Goal: Task Accomplishment & Management: Use online tool/utility

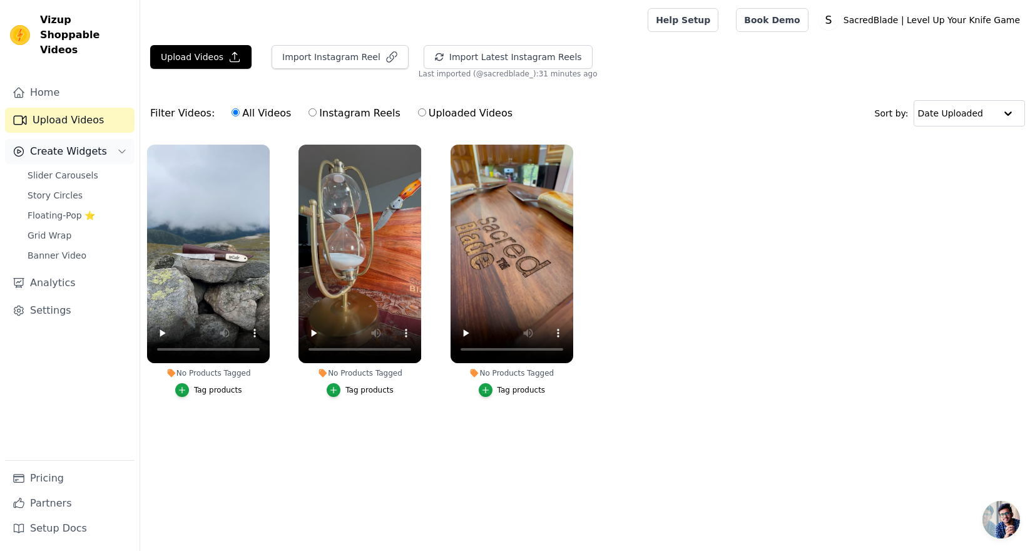
click at [80, 144] on span "Create Widgets" at bounding box center [68, 151] width 77 height 15
click at [81, 139] on button "Create Widgets" at bounding box center [69, 151] width 129 height 25
click at [80, 169] on span "Slider Carousels" at bounding box center [63, 175] width 71 height 13
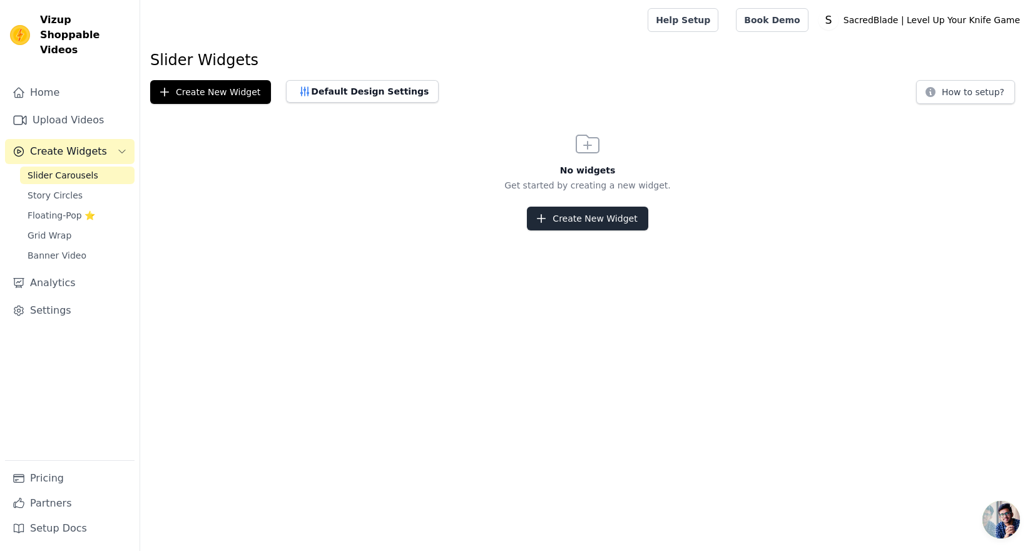
click at [561, 216] on button "Create New Widget" at bounding box center [587, 218] width 121 height 24
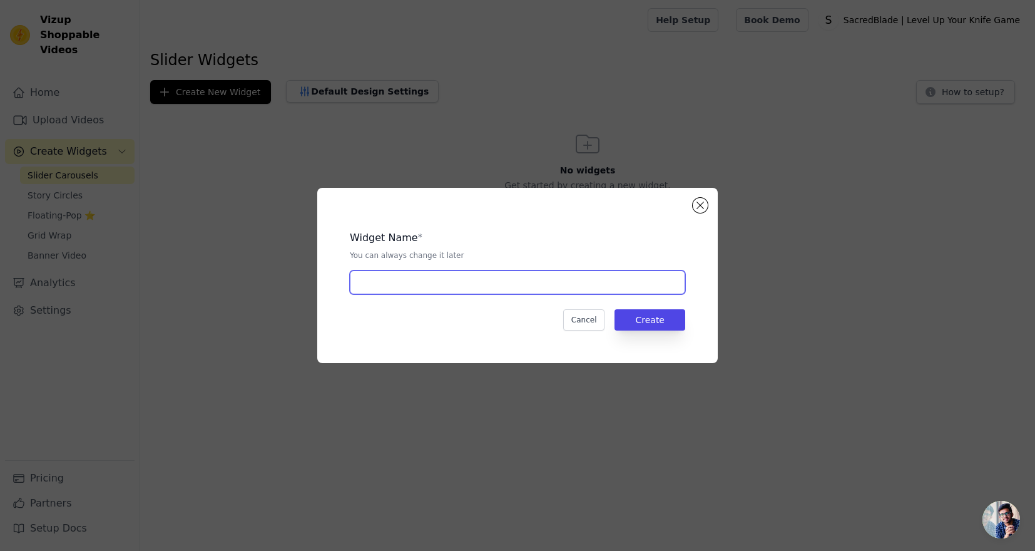
click at [463, 282] on input "text" at bounding box center [517, 282] width 335 height 24
type input "Sacred Blade IG"
click at [643, 321] on button "Create" at bounding box center [649, 319] width 71 height 21
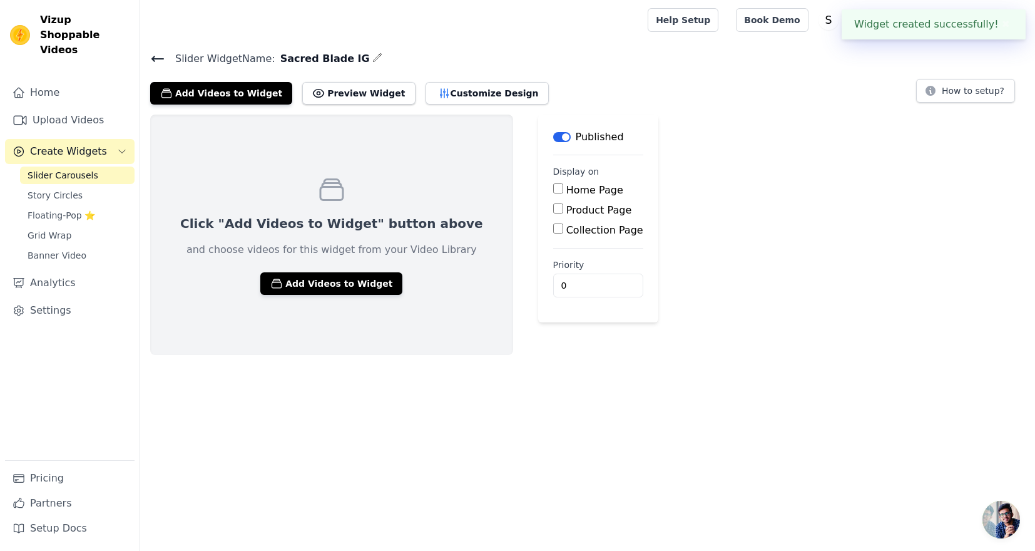
click at [553, 188] on input "Home Page" at bounding box center [558, 188] width 10 height 10
checkbox input "true"
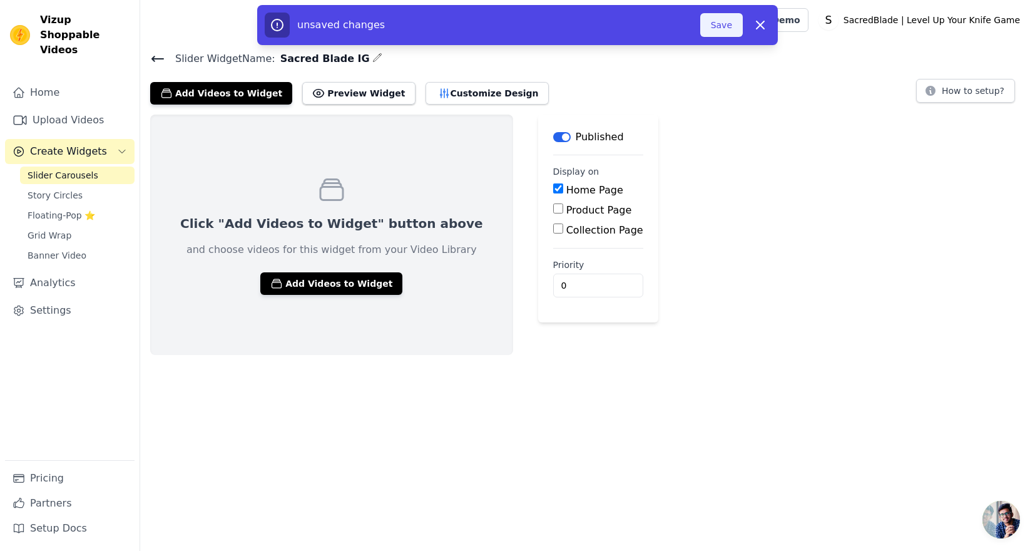
click at [729, 30] on button "Save" at bounding box center [721, 25] width 43 height 24
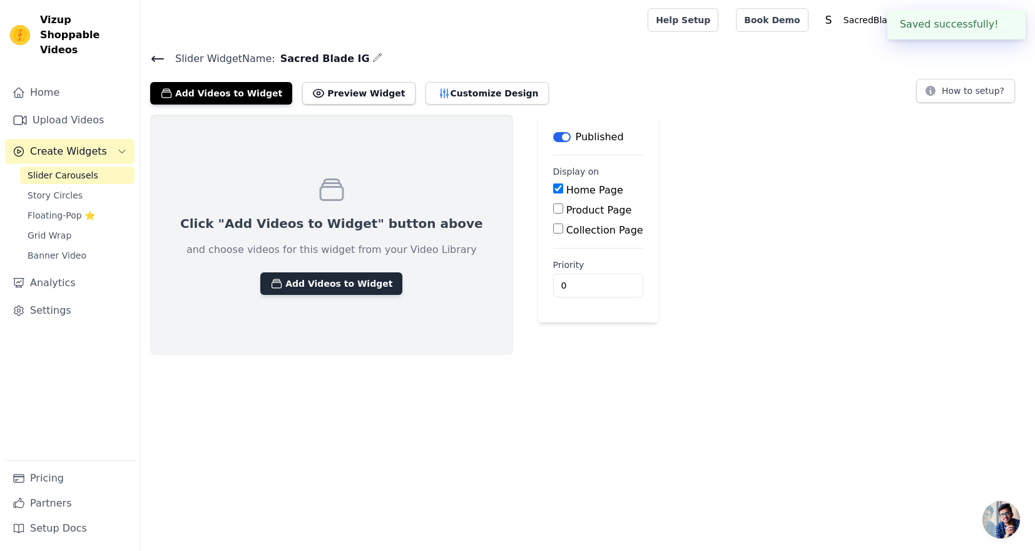
click at [362, 283] on button "Add Videos to Widget" at bounding box center [331, 283] width 142 height 23
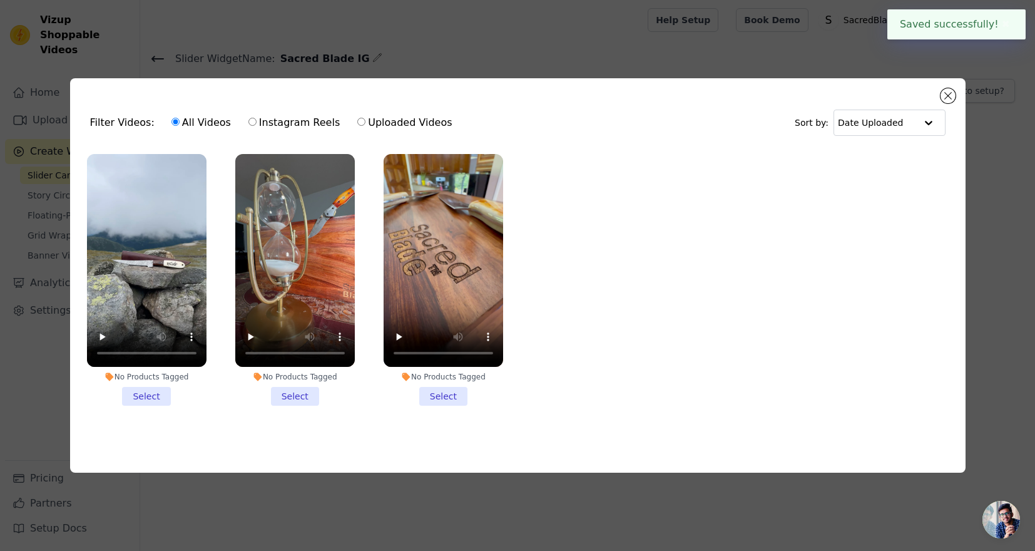
click at [440, 393] on li "No Products Tagged Select" at bounding box center [442, 279] width 119 height 251
click at [0, 0] on input "No Products Tagged Select" at bounding box center [0, 0] width 0 height 0
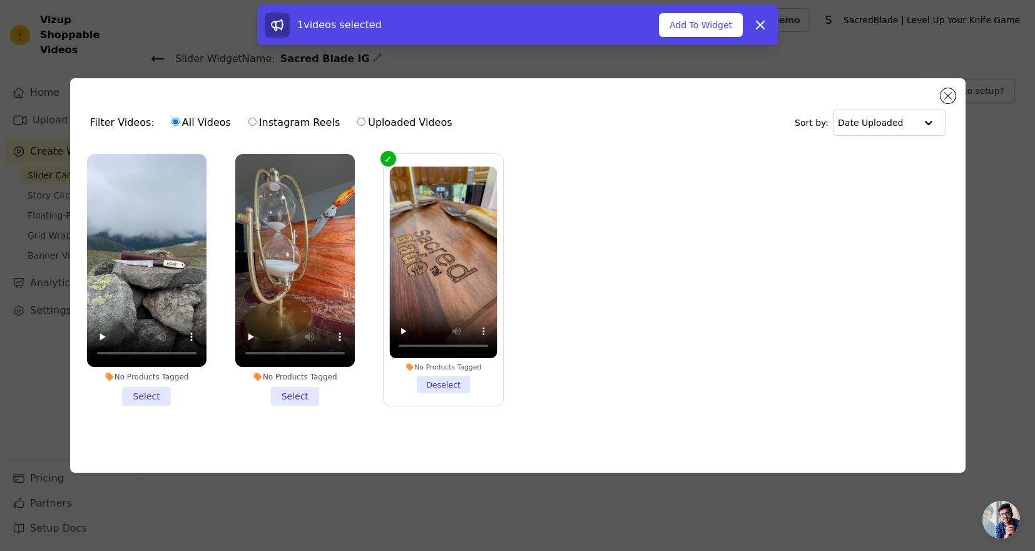
click at [307, 397] on li "No Products Tagged Select" at bounding box center [294, 279] width 119 height 251
click at [0, 0] on input "No Products Tagged Select" at bounding box center [0, 0] width 0 height 0
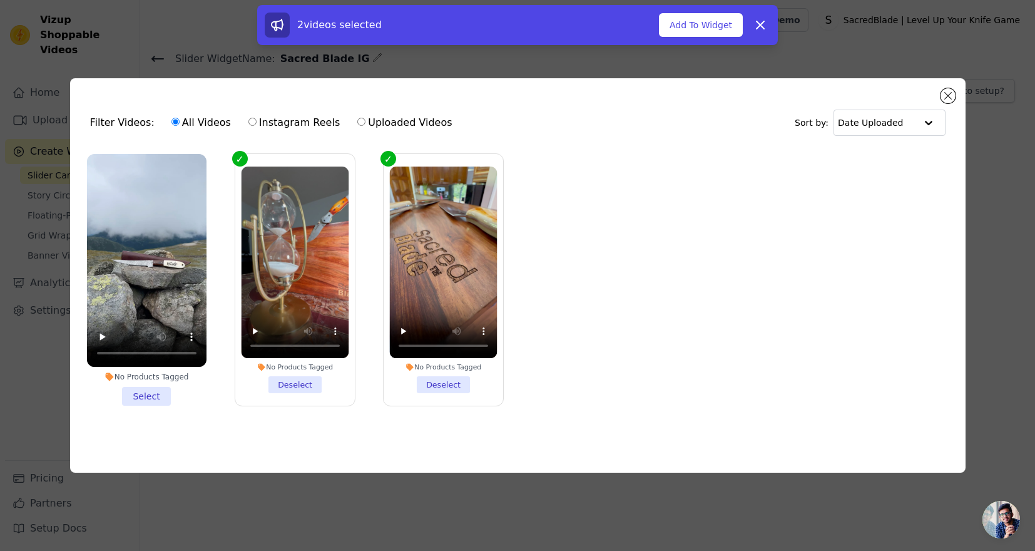
click at [150, 394] on li "No Products Tagged Select" at bounding box center [146, 279] width 119 height 251
click at [0, 0] on input "No Products Tagged Select" at bounding box center [0, 0] width 0 height 0
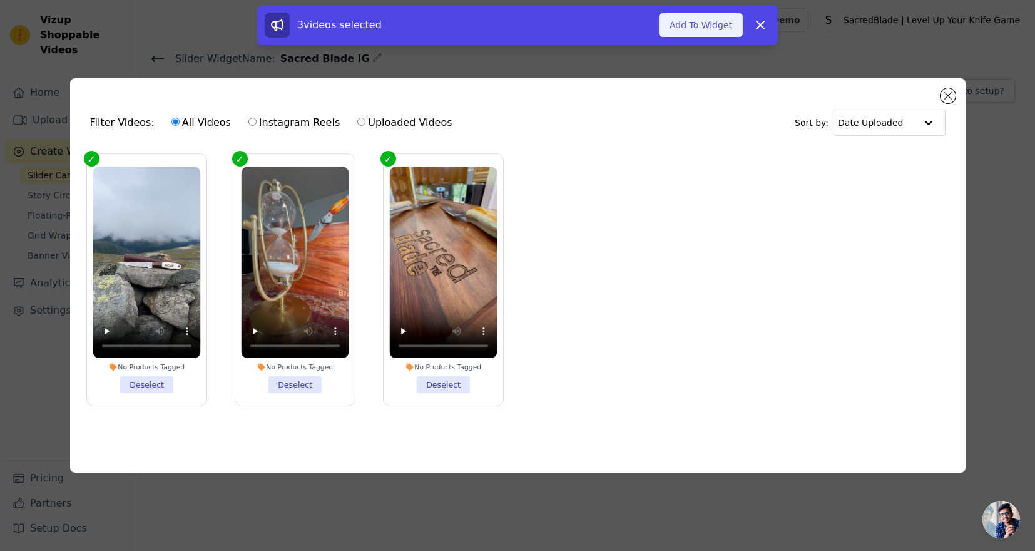
click at [696, 24] on button "Add To Widget" at bounding box center [701, 25] width 84 height 24
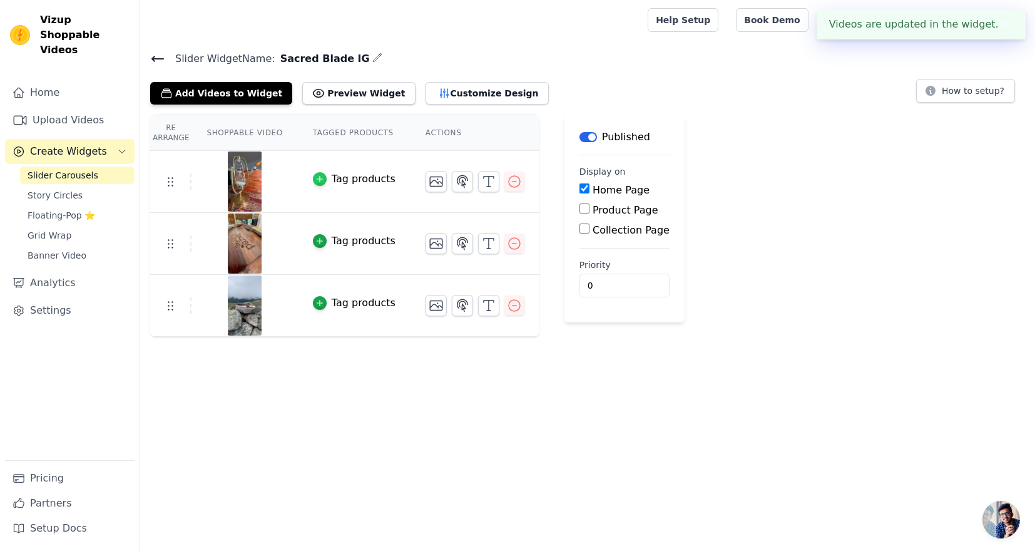
click at [322, 180] on icon "button" at bounding box center [319, 179] width 9 height 9
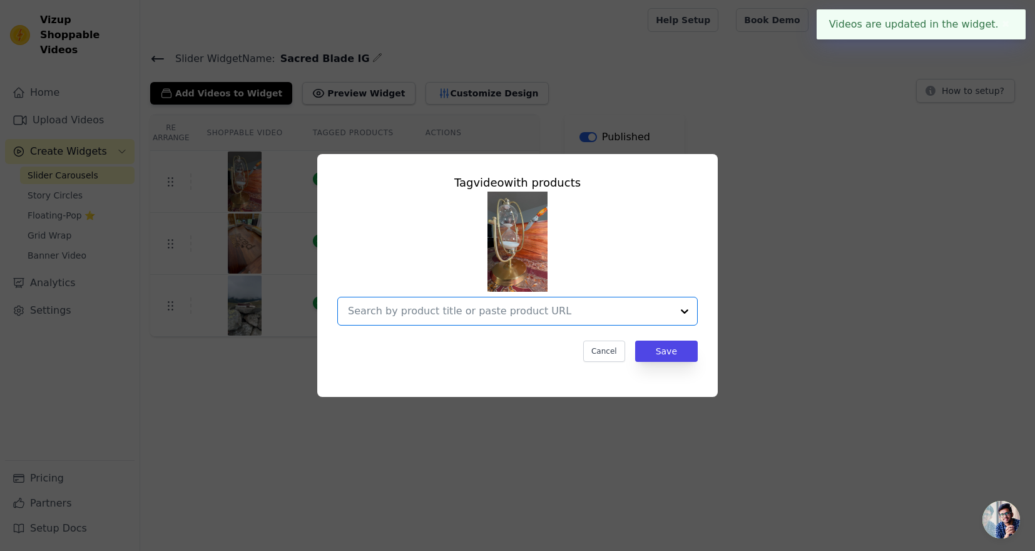
click at [482, 312] on input "text" at bounding box center [510, 310] width 324 height 15
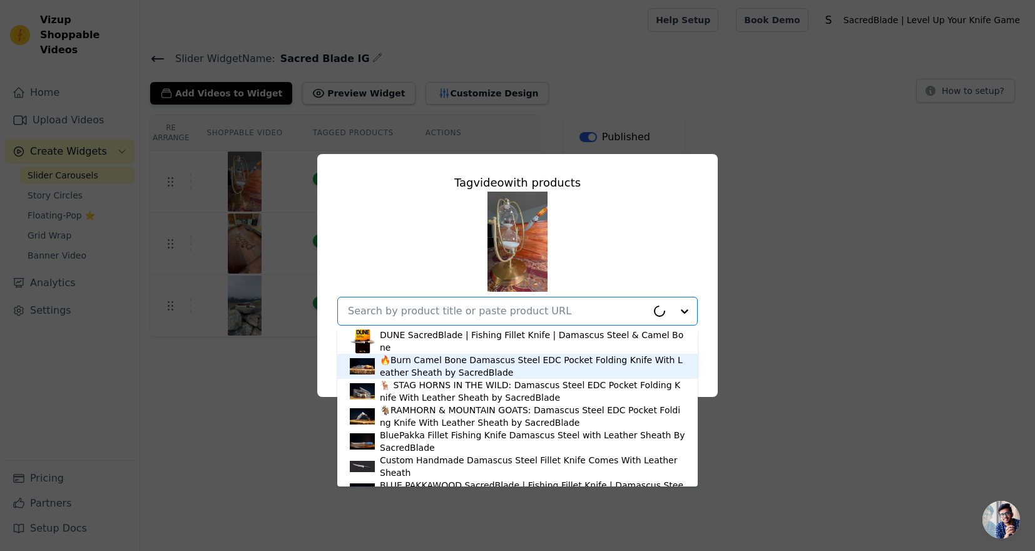
click at [423, 378] on div "🔥Burn Camel Bone Damascus Steel EDC Pocket Folding Knife With Leather Sheath by…" at bounding box center [532, 365] width 305 height 25
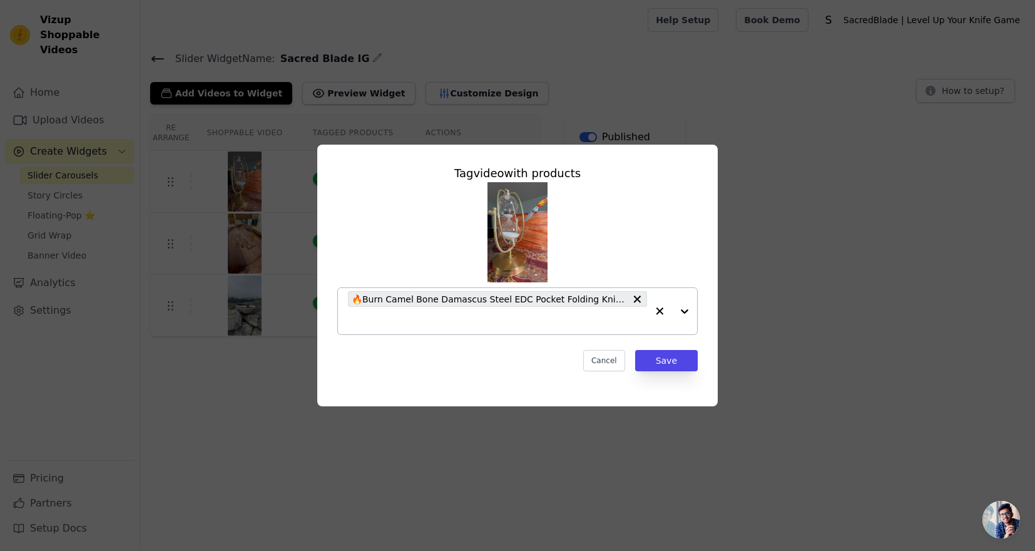
click at [676, 373] on div "Tag video with products 🔥Burn Camel Bone Damascus Steel EDC Pocket Folding Knif…" at bounding box center [517, 268] width 380 height 226
click at [673, 362] on button "Save" at bounding box center [666, 360] width 63 height 21
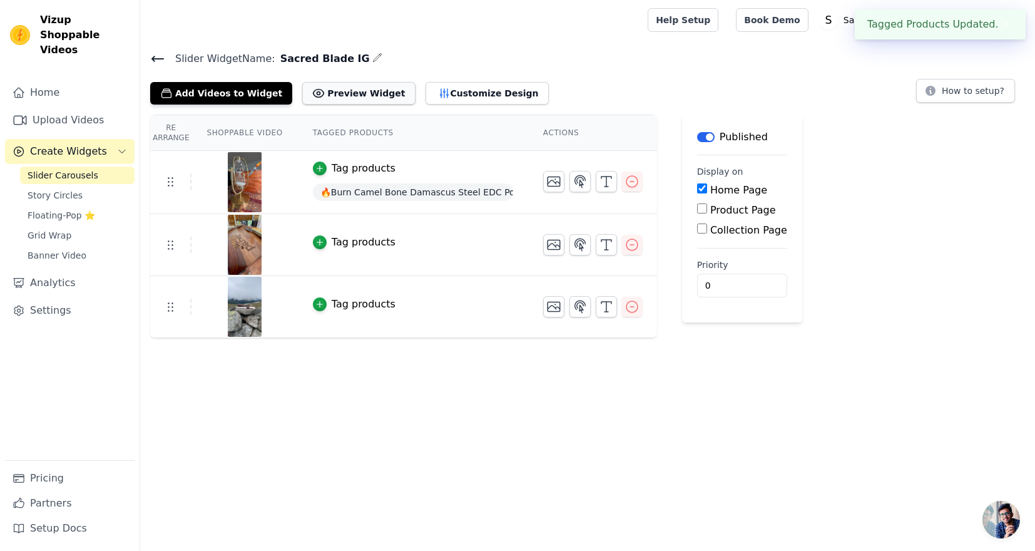
click at [358, 99] on button "Preview Widget" at bounding box center [358, 93] width 113 height 23
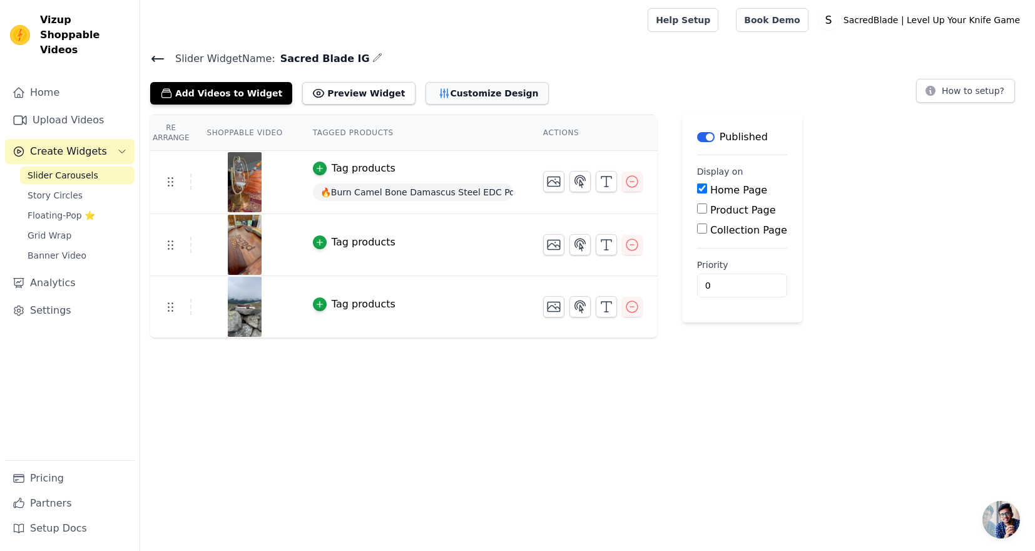
click at [456, 87] on button "Customize Design" at bounding box center [486, 93] width 123 height 23
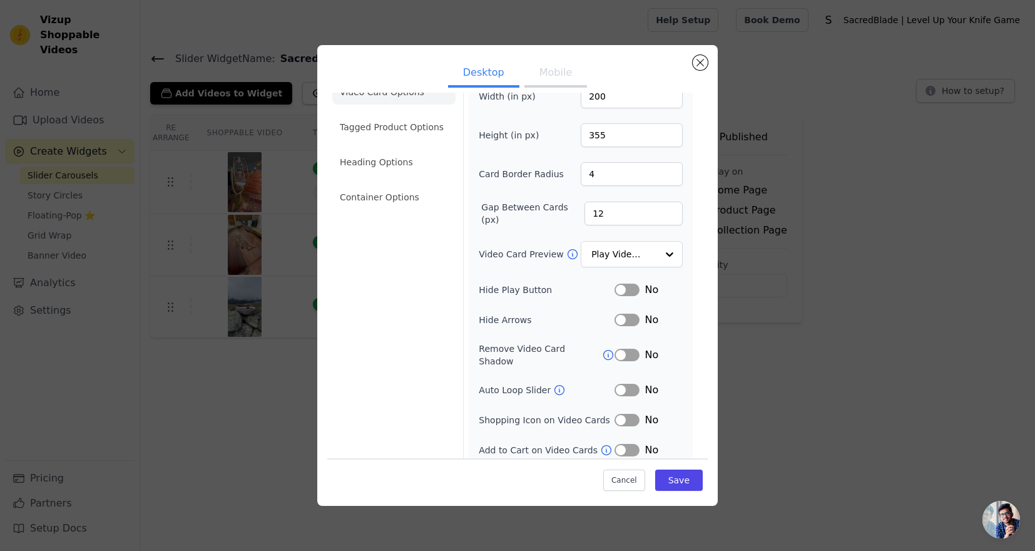
scroll to position [26, 0]
click at [554, 84] on button "Mobile" at bounding box center [555, 74] width 63 height 28
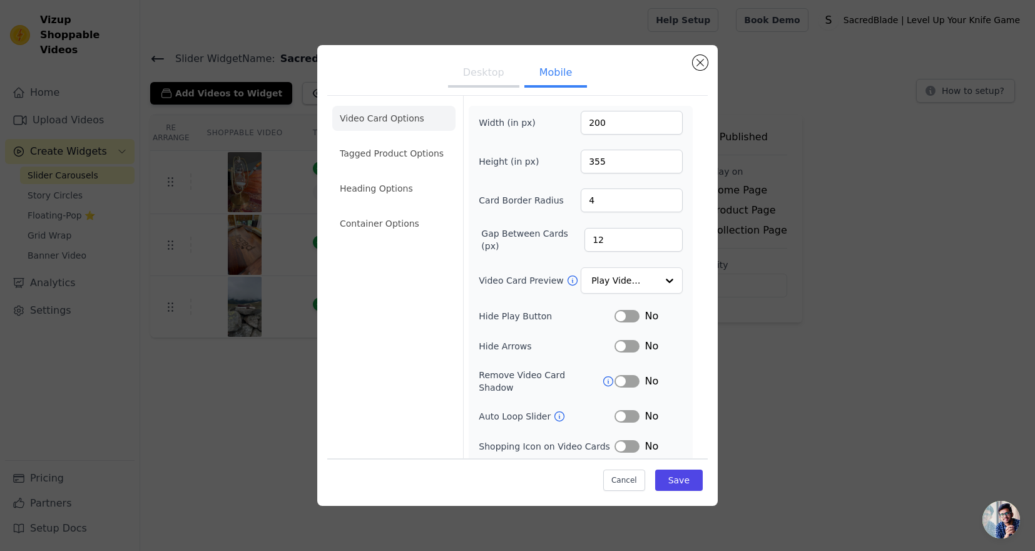
scroll to position [0, 0]
click at [503, 81] on button "Desktop" at bounding box center [483, 74] width 71 height 28
click at [385, 162] on li "Tagged Product Options" at bounding box center [393, 153] width 123 height 25
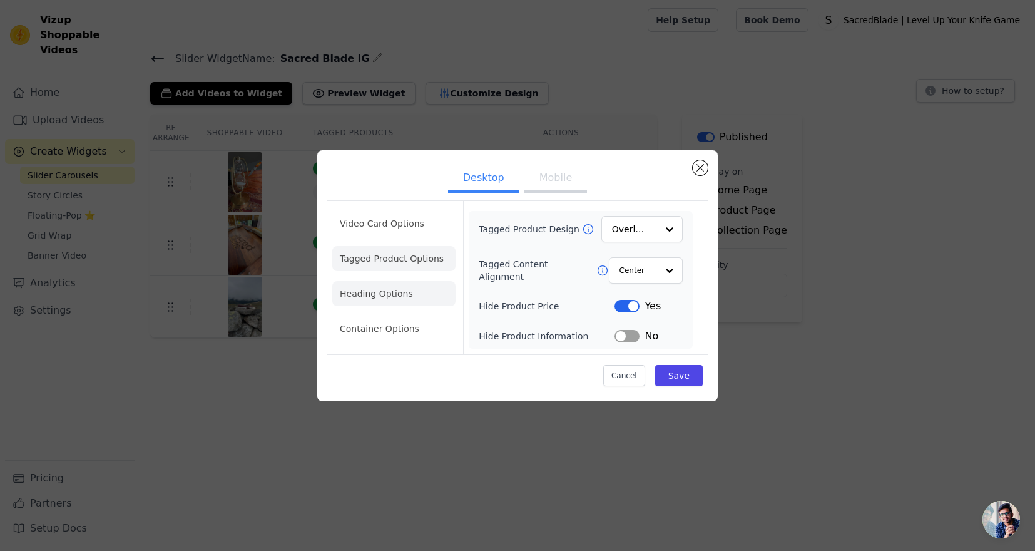
click at [387, 284] on li "Heading Options" at bounding box center [393, 293] width 123 height 25
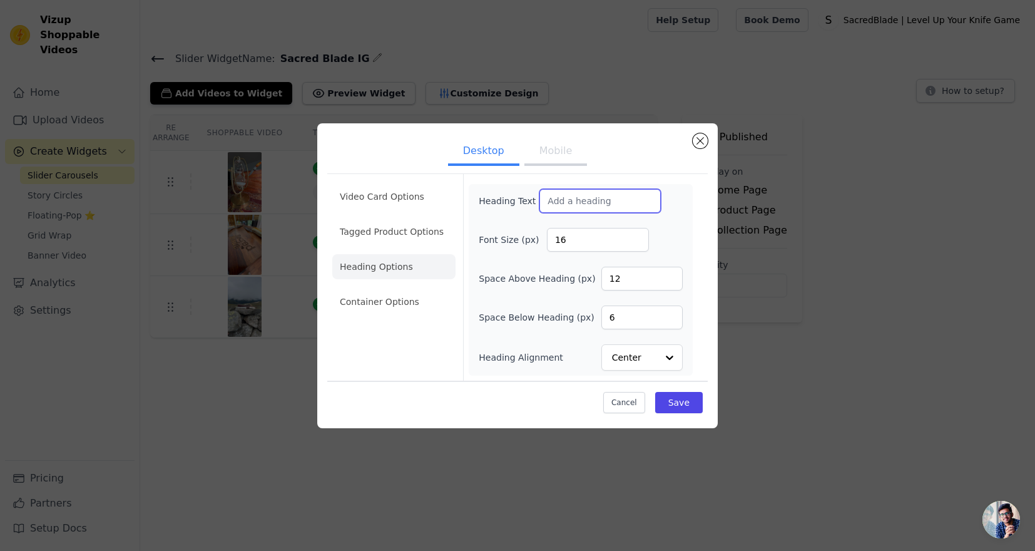
click at [584, 205] on input "Heading Text" at bounding box center [599, 201] width 121 height 24
type input "Your 🎥#BladeStory"
click at [580, 240] on input "16" at bounding box center [598, 240] width 102 height 24
type input "50"
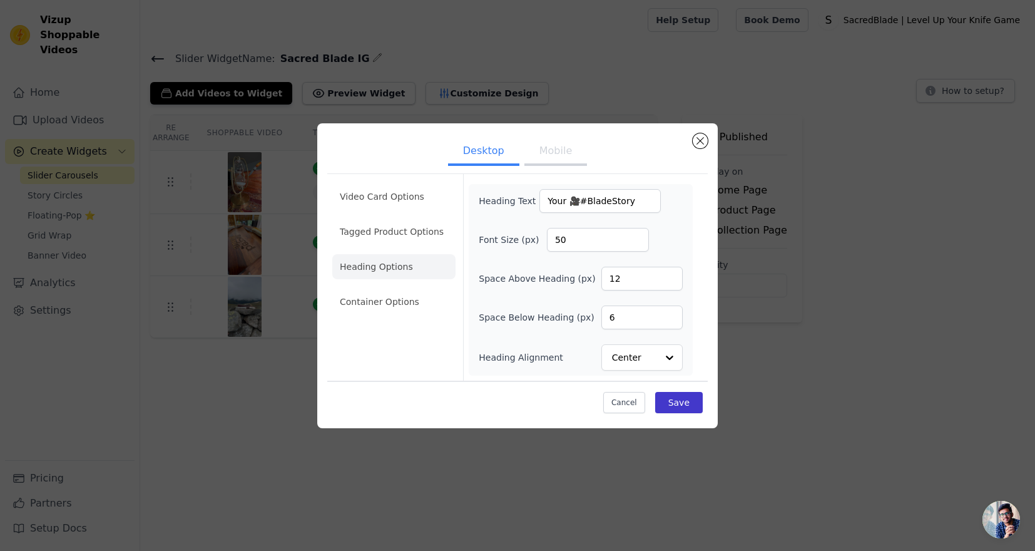
click at [675, 401] on button "Save" at bounding box center [679, 402] width 48 height 21
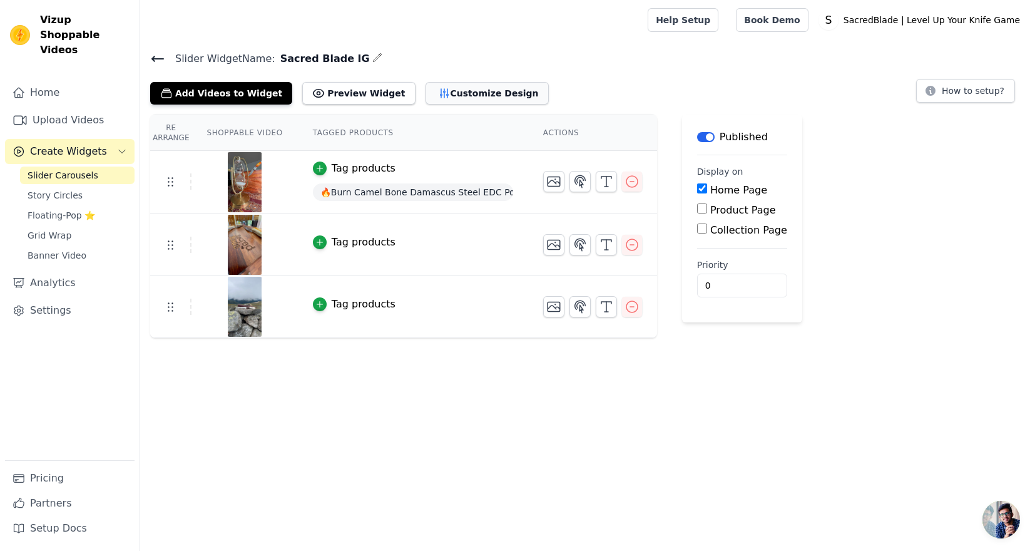
click at [462, 99] on button "Customize Design" at bounding box center [486, 93] width 123 height 23
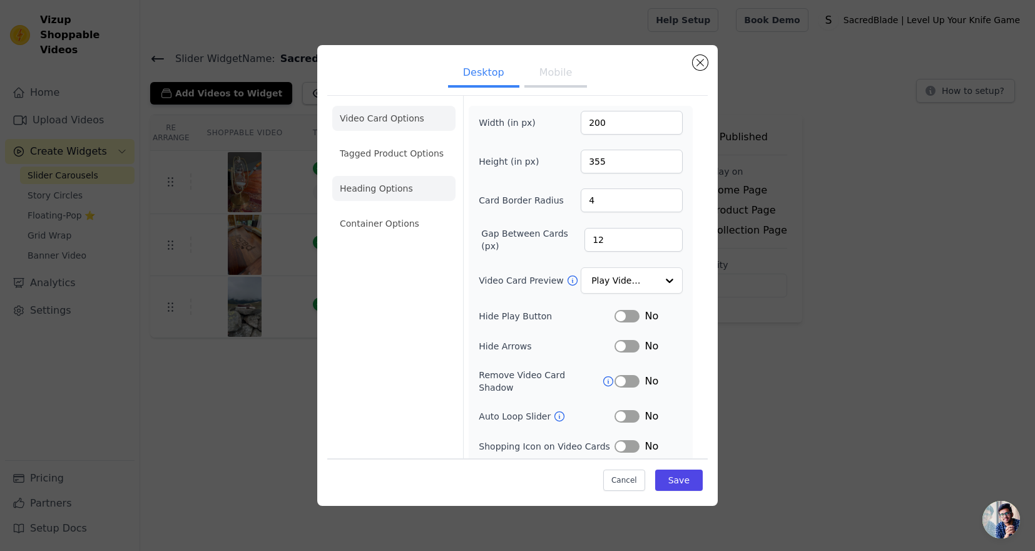
click at [409, 178] on li "Heading Options" at bounding box center [393, 188] width 123 height 25
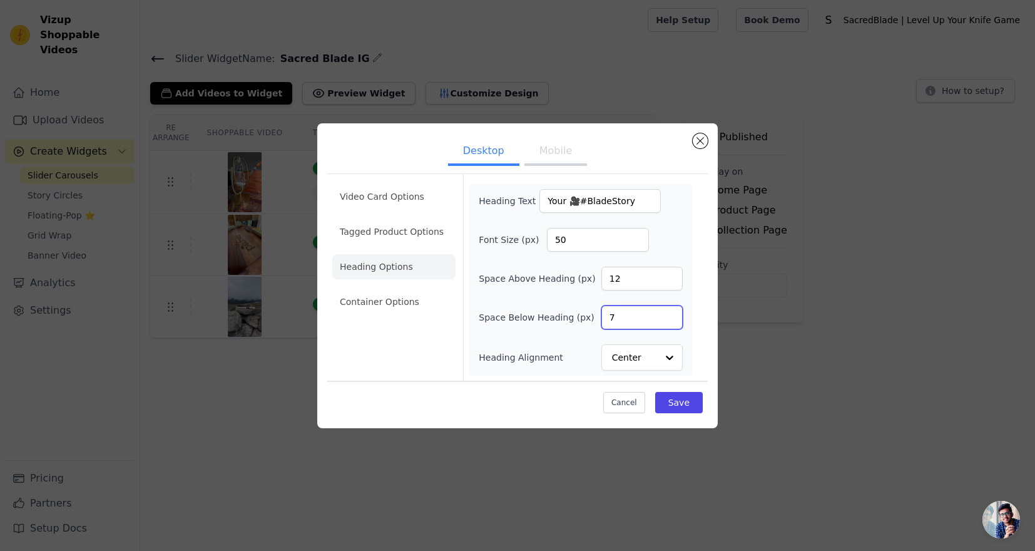
click at [669, 315] on input "7" at bounding box center [641, 317] width 81 height 24
click at [669, 315] on input "8" at bounding box center [641, 317] width 81 height 24
click at [669, 315] on input "9" at bounding box center [641, 317] width 81 height 24
click at [669, 315] on input "10" at bounding box center [641, 317] width 81 height 24
type input "11"
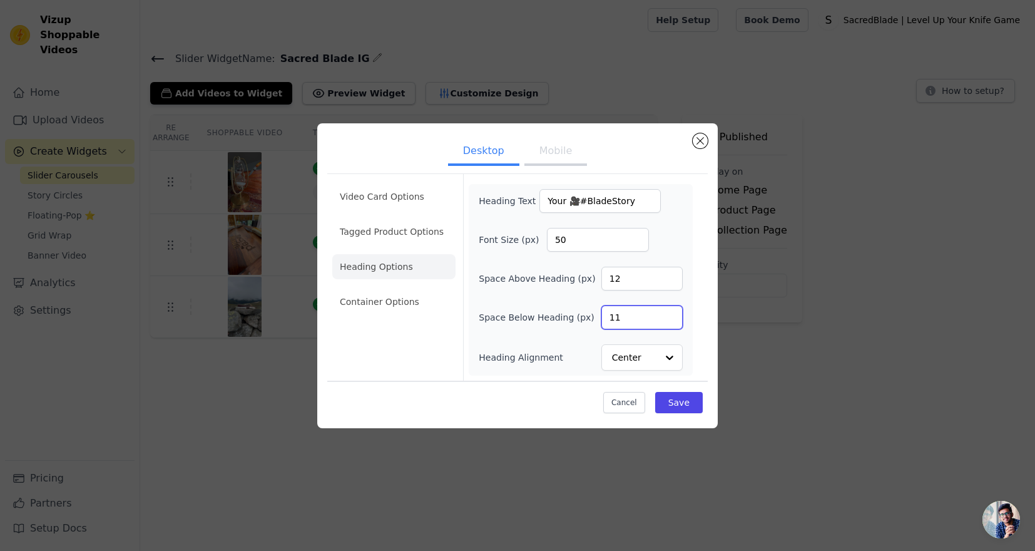
click at [669, 315] on input "11" at bounding box center [641, 317] width 81 height 24
click at [669, 283] on input "11" at bounding box center [641, 279] width 81 height 24
click at [669, 283] on input "10" at bounding box center [641, 279] width 81 height 24
type input "9"
click at [669, 283] on input "9" at bounding box center [641, 279] width 81 height 24
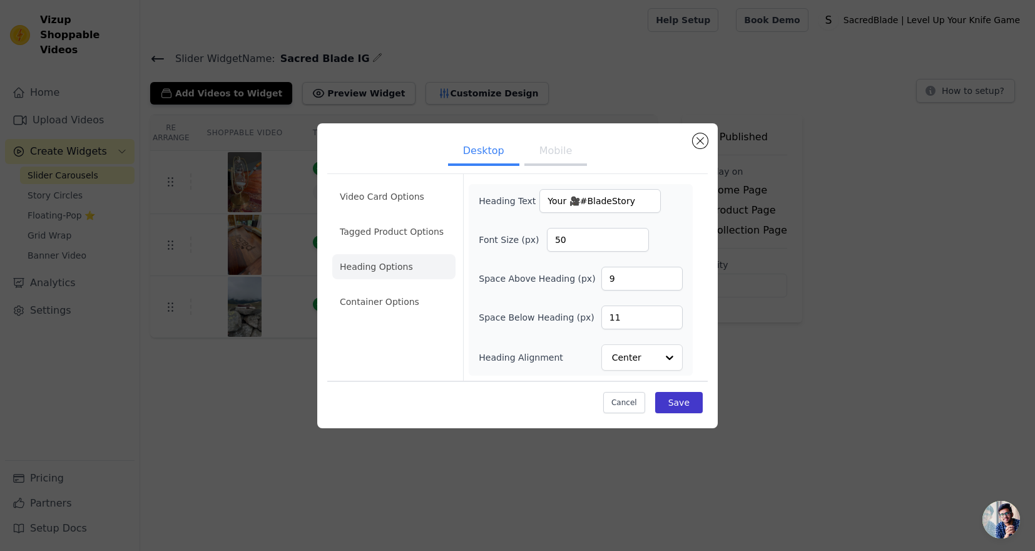
click at [674, 404] on button "Save" at bounding box center [679, 402] width 48 height 21
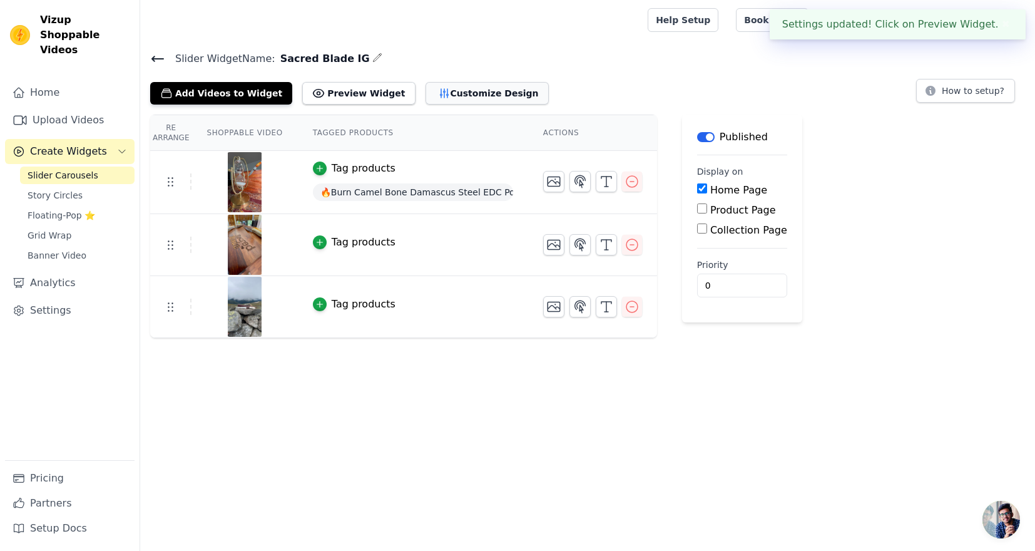
click at [460, 88] on button "Customize Design" at bounding box center [486, 93] width 123 height 23
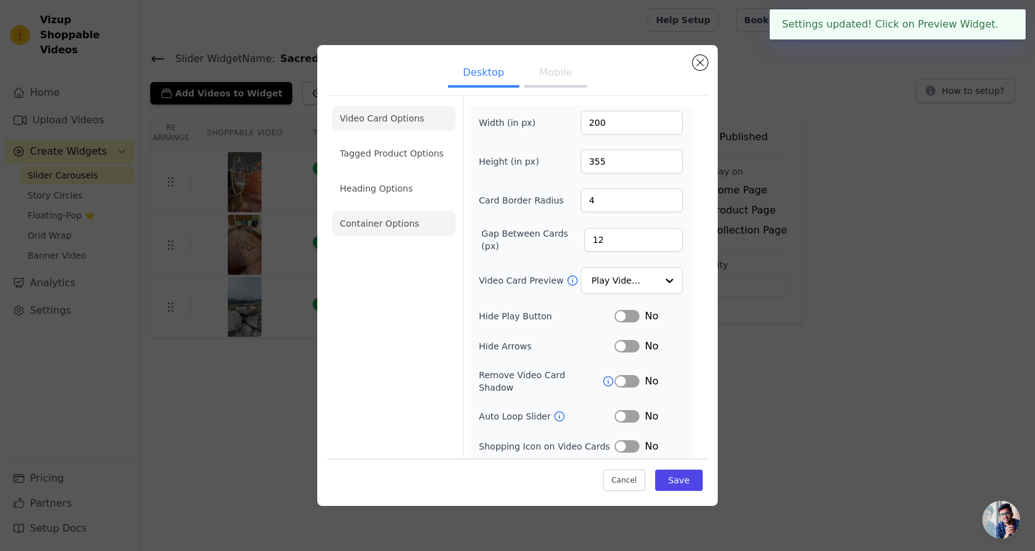
click at [380, 226] on li "Container Options" at bounding box center [393, 223] width 123 height 25
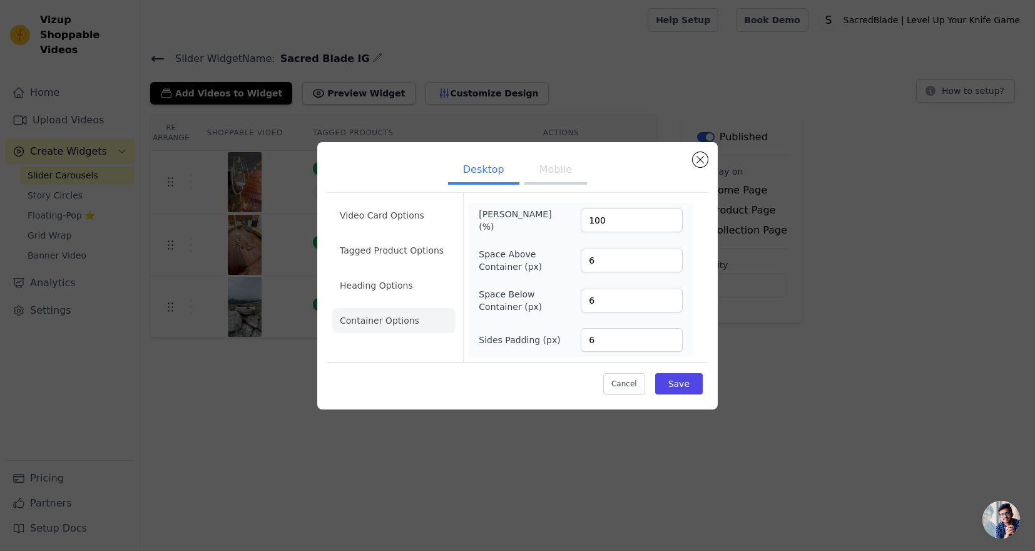
click at [578, 173] on button "Mobile" at bounding box center [555, 171] width 63 height 28
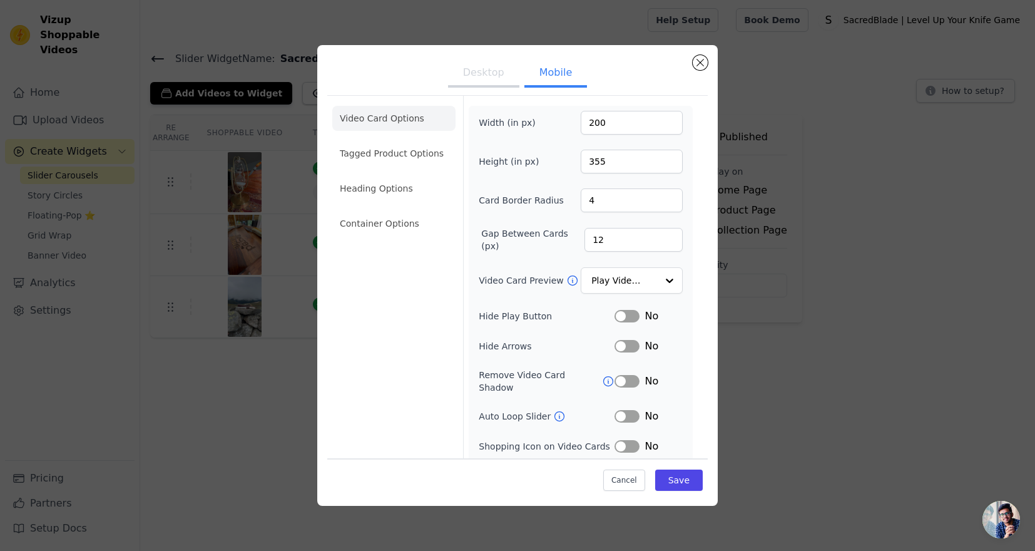
click at [432, 206] on ul "Video Card Options Tagged Product Options Heading Options Container Options" at bounding box center [393, 171] width 123 height 140
click at [431, 219] on li "Container Options" at bounding box center [393, 223] width 123 height 25
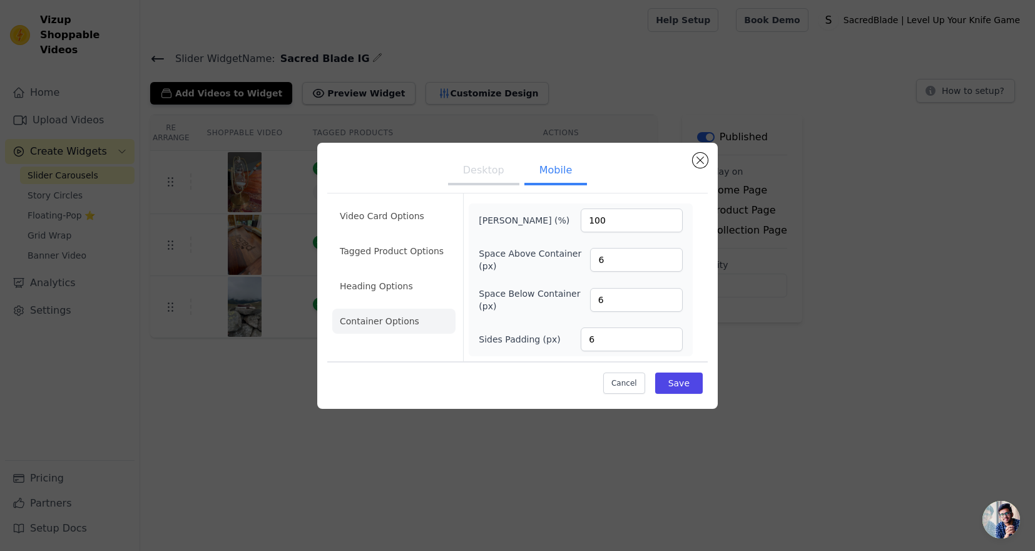
click at [419, 270] on ul "Video Card Options Tagged Product Options Heading Options Container Options" at bounding box center [393, 268] width 123 height 140
click at [419, 280] on li "Heading Options" at bounding box center [393, 285] width 123 height 25
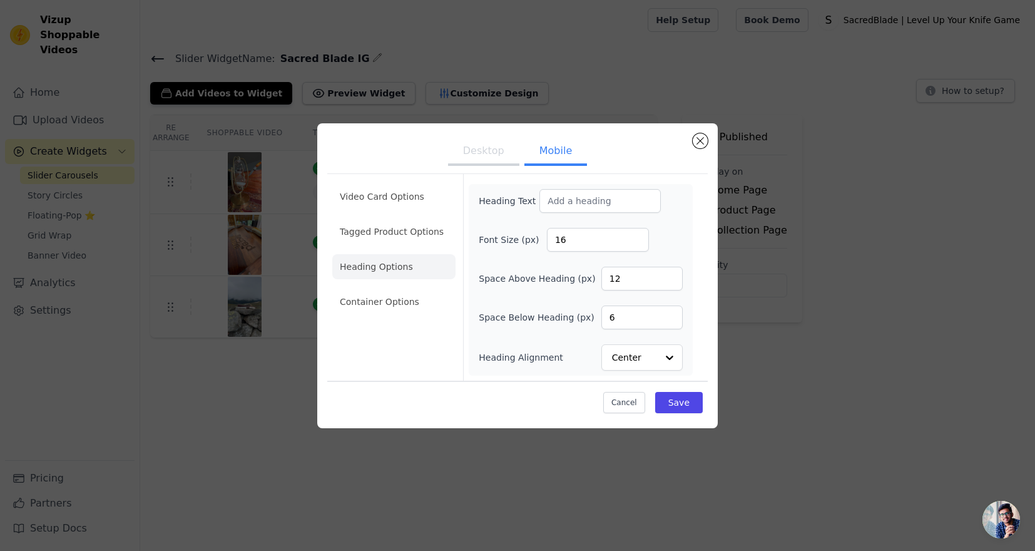
click at [469, 153] on button "Desktop" at bounding box center [483, 152] width 71 height 28
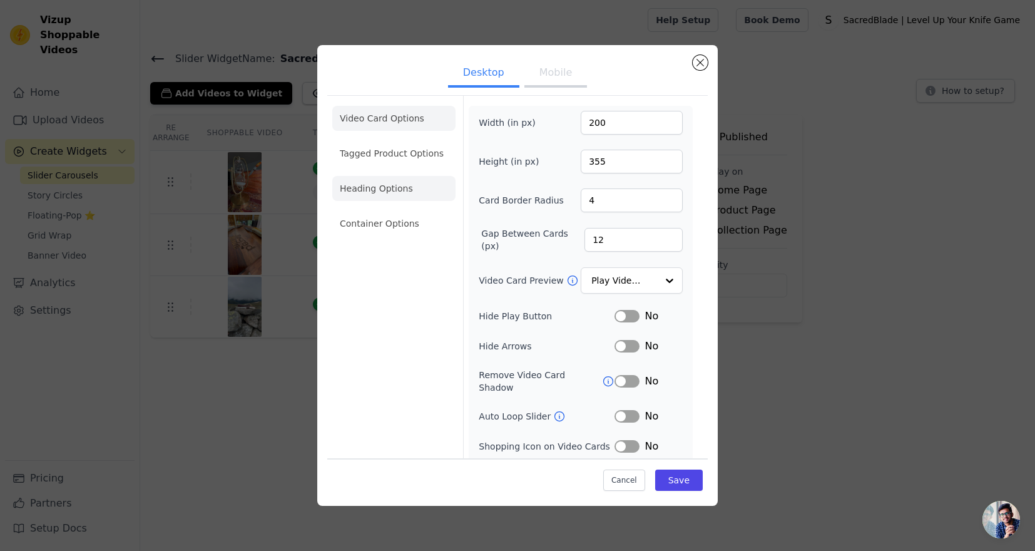
click at [397, 178] on li "Heading Options" at bounding box center [393, 188] width 123 height 25
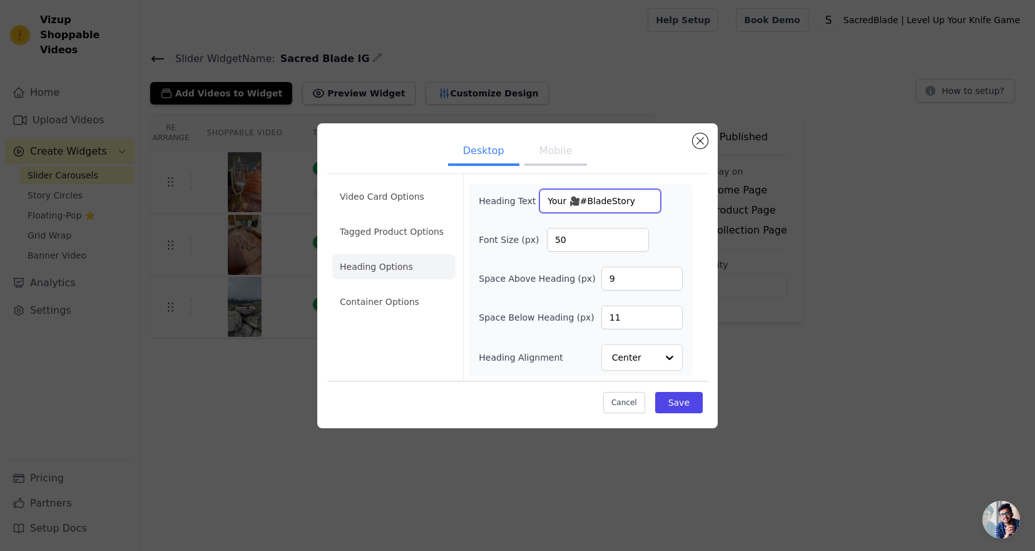
click at [615, 197] on input "Your 🎥#BladeStory" at bounding box center [599, 201] width 121 height 24
click at [544, 149] on button "Mobile" at bounding box center [555, 152] width 63 height 28
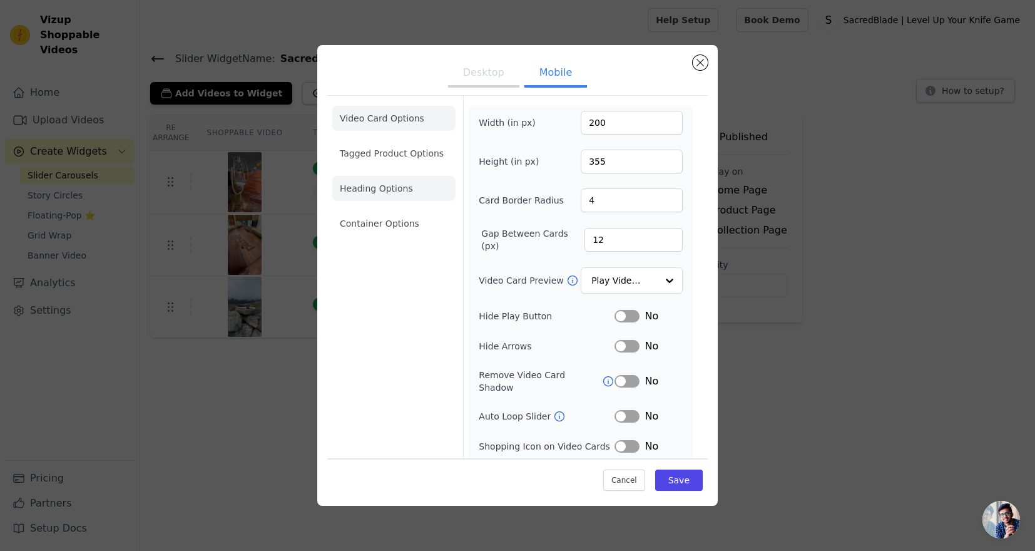
click at [412, 179] on li "Heading Options" at bounding box center [393, 188] width 123 height 25
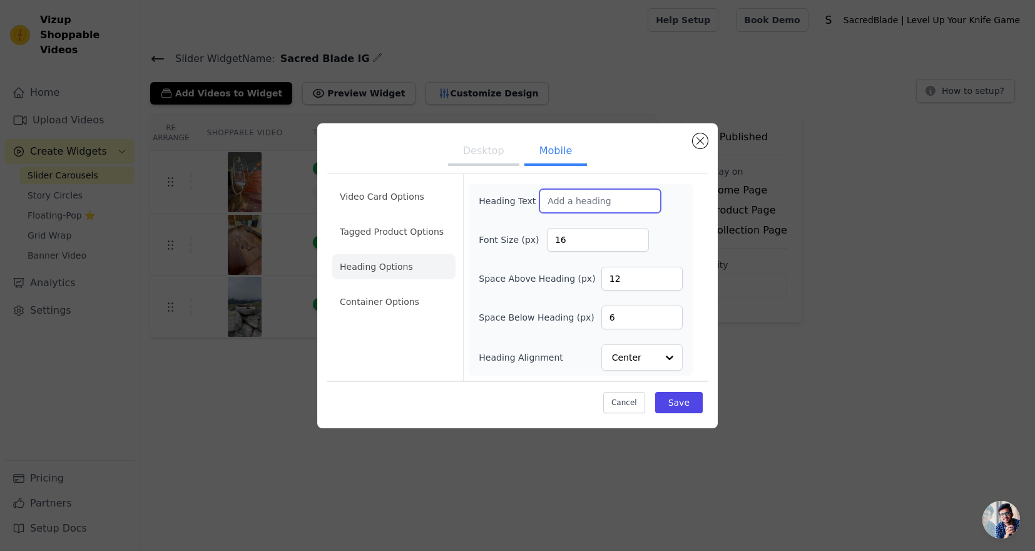
click at [592, 196] on input "Heading Text" at bounding box center [599, 201] width 121 height 24
paste input "Your 🎥#BladeStory"
type input "Your 🎥#BladeStory"
click at [483, 160] on button "Desktop" at bounding box center [483, 152] width 71 height 28
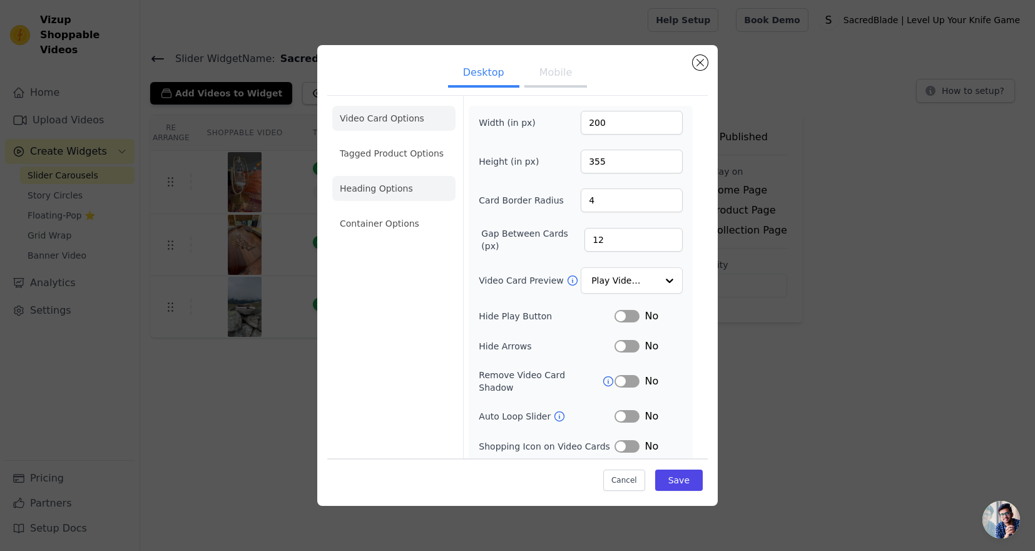
click at [400, 182] on li "Heading Options" at bounding box center [393, 188] width 123 height 25
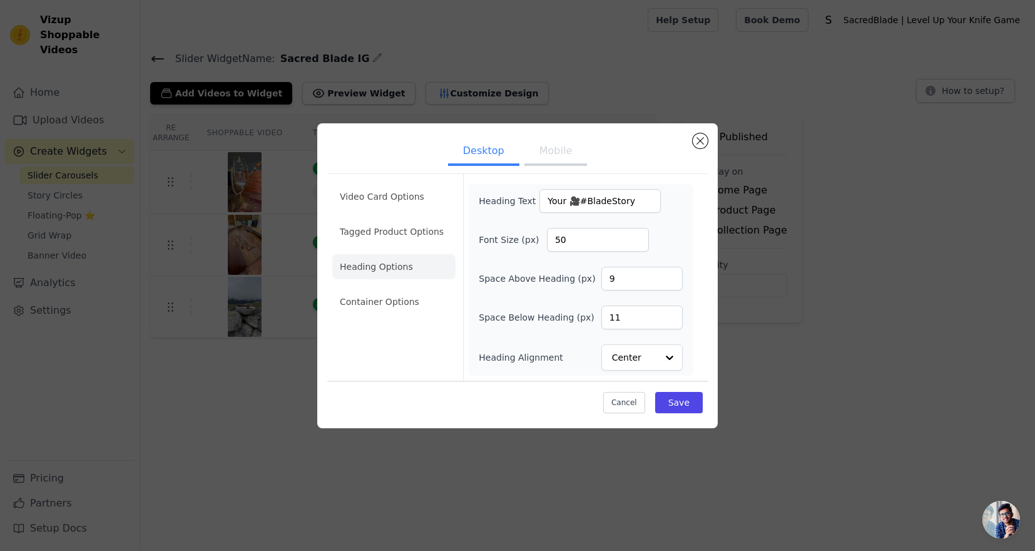
click at [549, 146] on button "Mobile" at bounding box center [555, 152] width 63 height 28
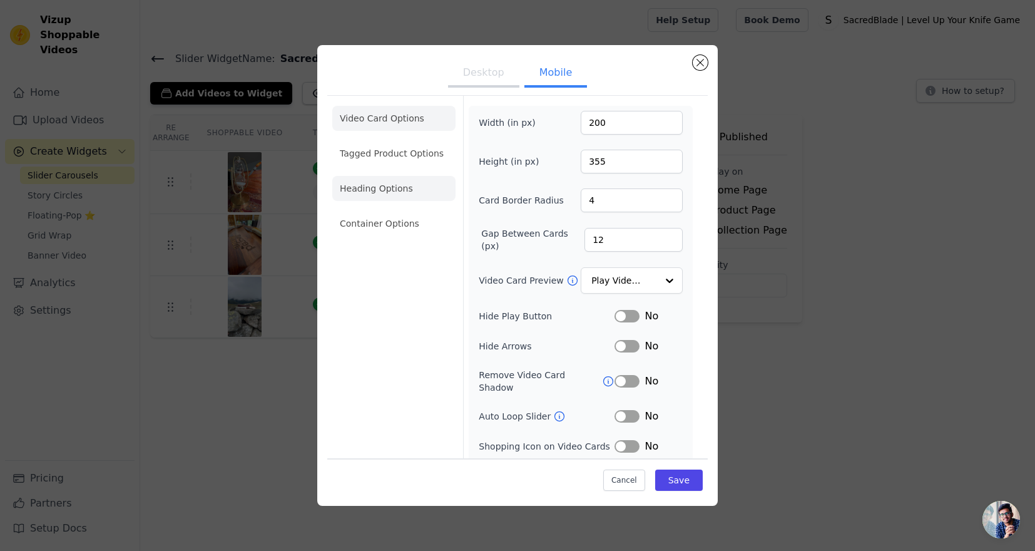
click at [395, 198] on li "Heading Options" at bounding box center [393, 188] width 123 height 25
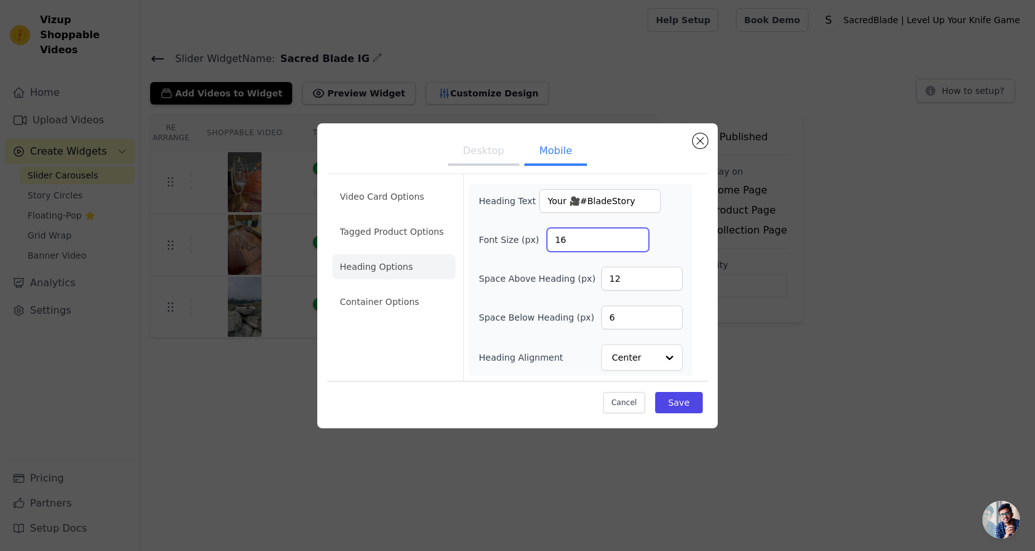
click at [577, 236] on input "16" at bounding box center [598, 240] width 102 height 24
type input "50"
click at [644, 268] on input "12" at bounding box center [641, 279] width 81 height 24
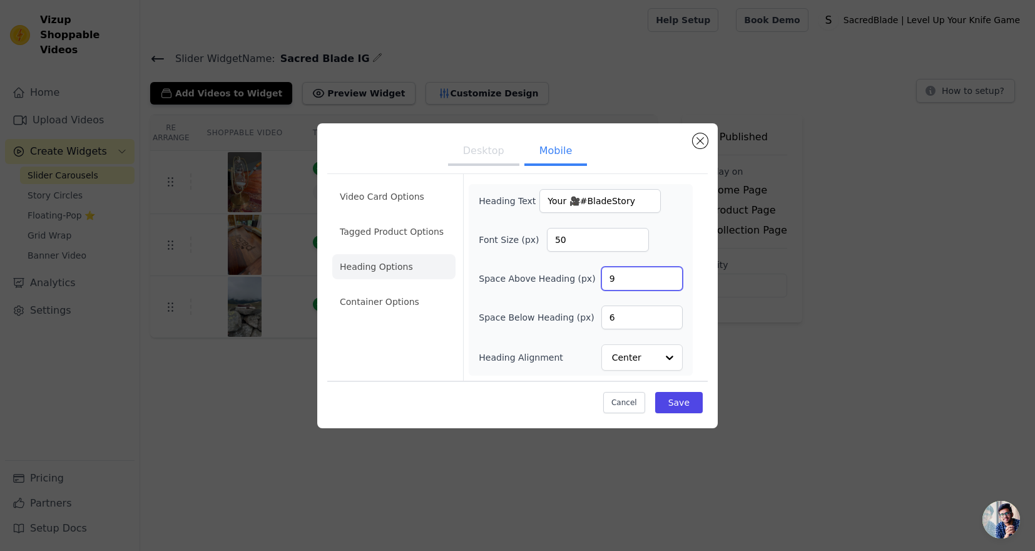
type input "9"
click at [622, 321] on input "6" at bounding box center [641, 317] width 81 height 24
type input "11"
click at [693, 335] on form "Heading Text Your 🎥#BladeStory Font Size (px) 50 Space Above Heading (px) 9 Spa…" at bounding box center [580, 277] width 235 height 206
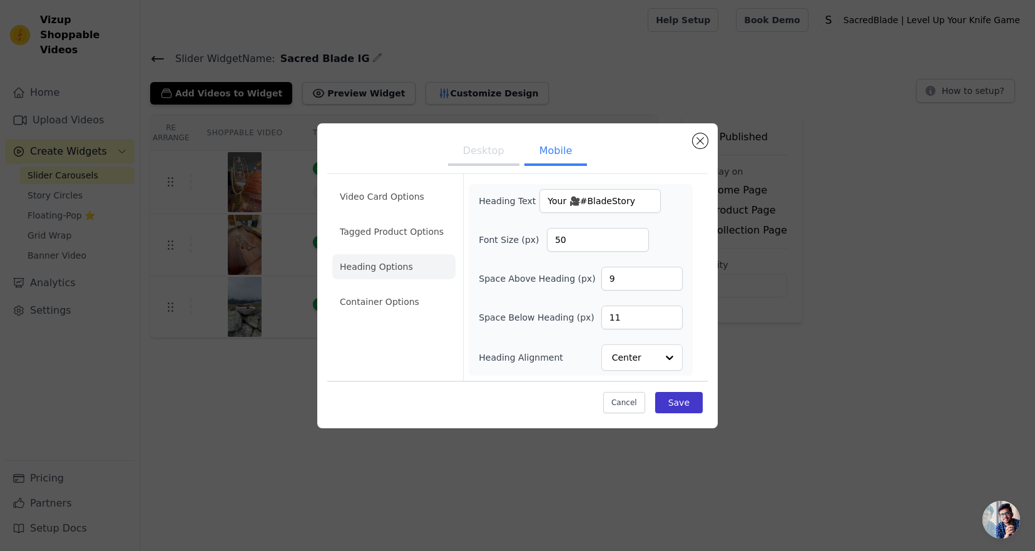
click at [689, 402] on button "Save" at bounding box center [679, 402] width 48 height 21
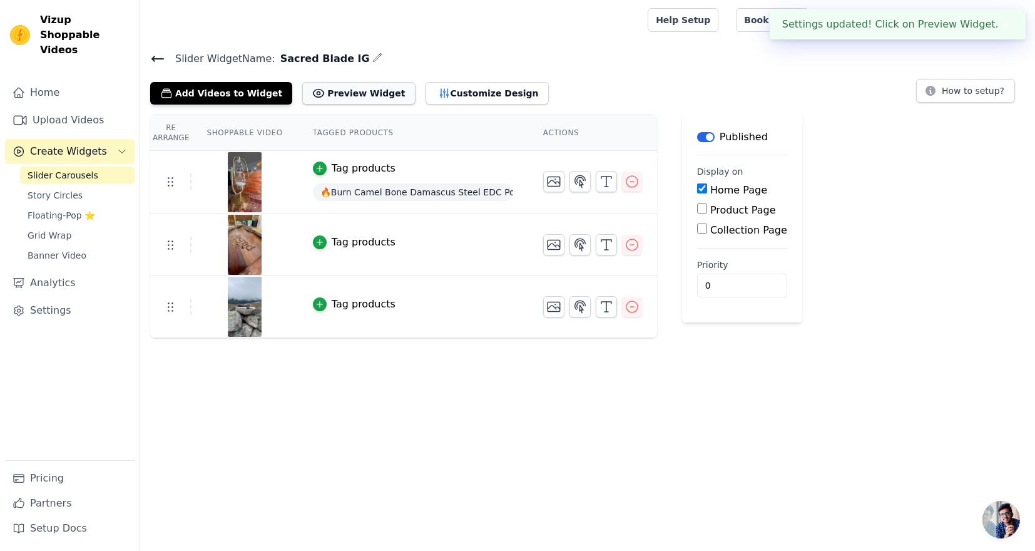
click at [325, 93] on button "Preview Widget" at bounding box center [358, 93] width 113 height 23
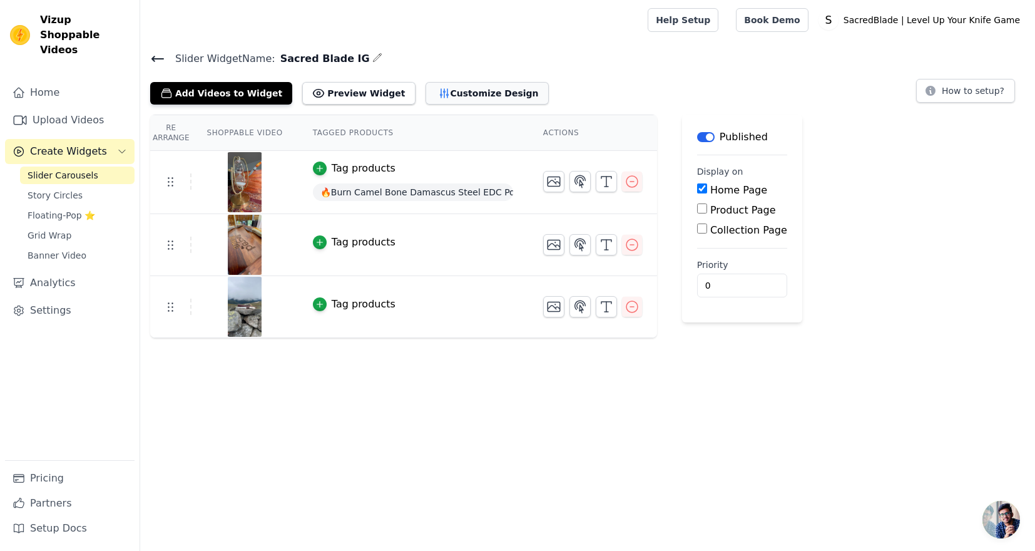
click at [452, 93] on button "Customize Design" at bounding box center [486, 93] width 123 height 23
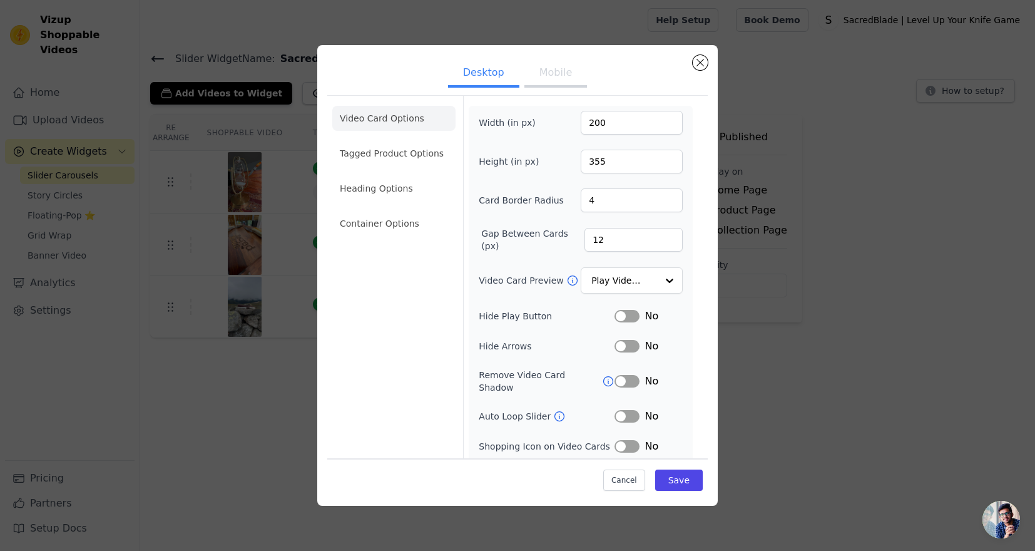
click at [568, 79] on button "Mobile" at bounding box center [555, 74] width 63 height 28
click at [630, 238] on input "12" at bounding box center [633, 240] width 98 height 24
type input "25"
click at [677, 480] on button "Save" at bounding box center [679, 479] width 48 height 21
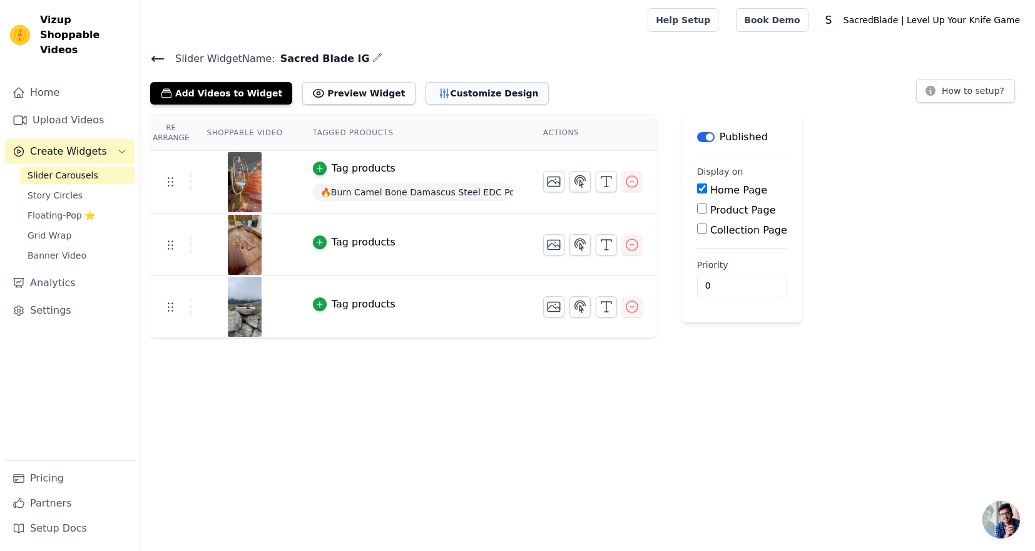
click at [454, 97] on button "Customize Design" at bounding box center [486, 93] width 123 height 23
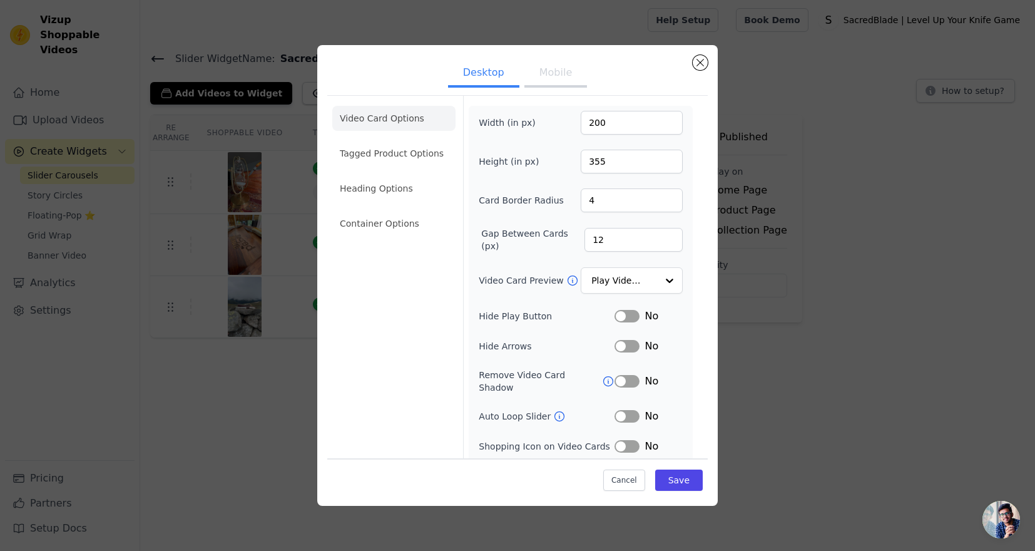
click at [560, 81] on button "Mobile" at bounding box center [555, 74] width 63 height 28
click at [370, 216] on li "Container Options" at bounding box center [393, 223] width 123 height 25
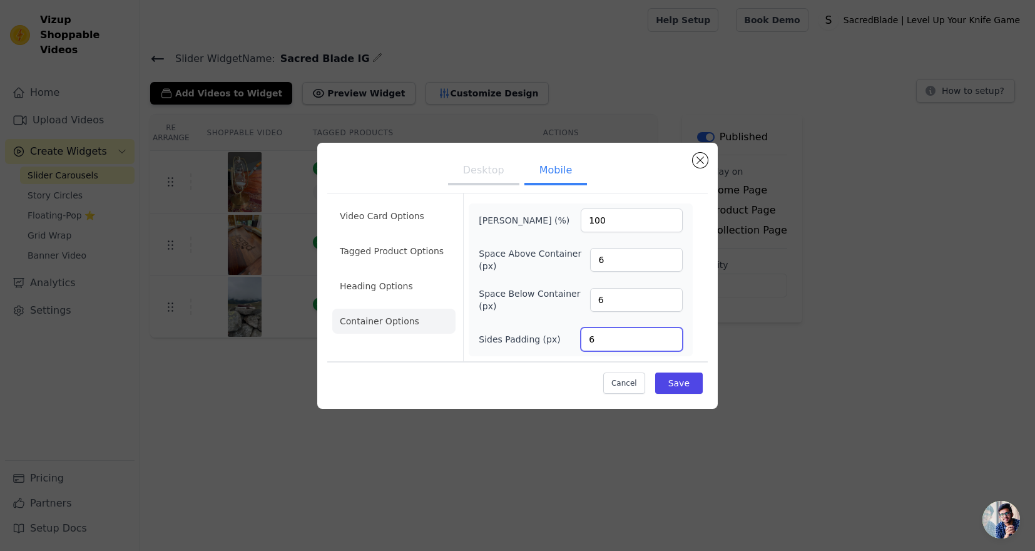
click at [611, 337] on input "6" at bounding box center [632, 339] width 102 height 24
type input "4"
click at [621, 261] on input "6" at bounding box center [636, 260] width 93 height 24
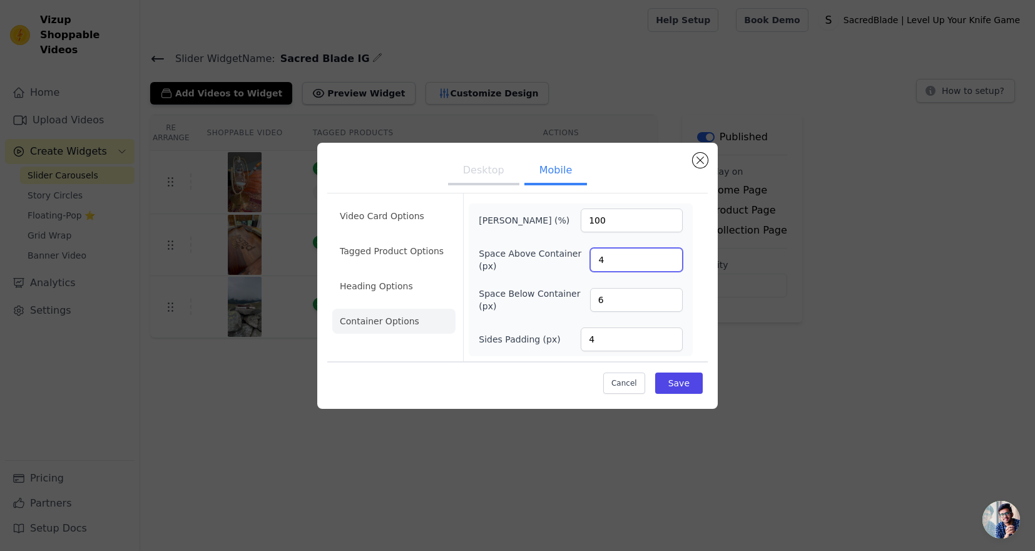
type input "4"
click at [621, 292] on input "6" at bounding box center [636, 300] width 93 height 24
type input "4"
click at [432, 249] on li "Tagged Product Options" at bounding box center [393, 250] width 123 height 25
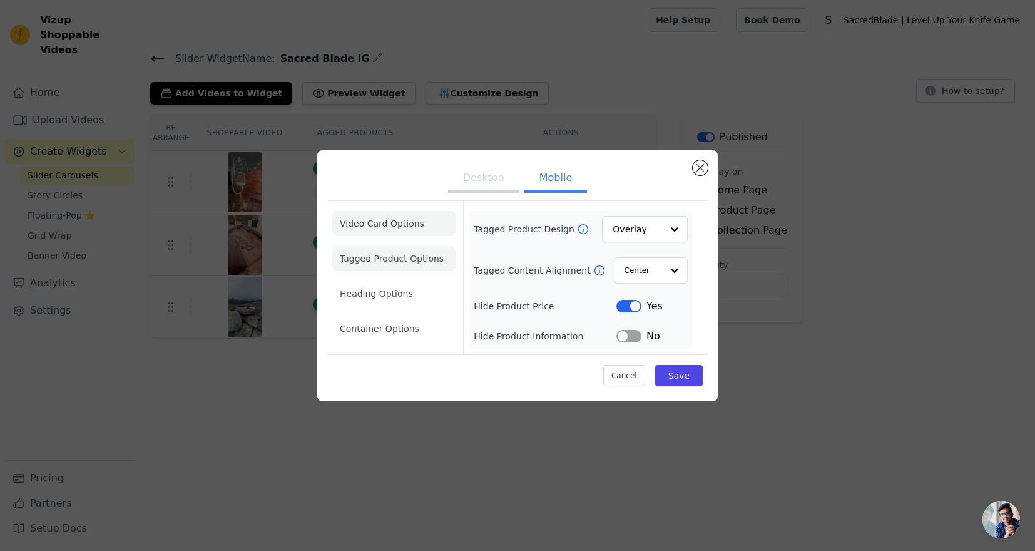
click at [401, 225] on li "Video Card Options" at bounding box center [393, 223] width 123 height 25
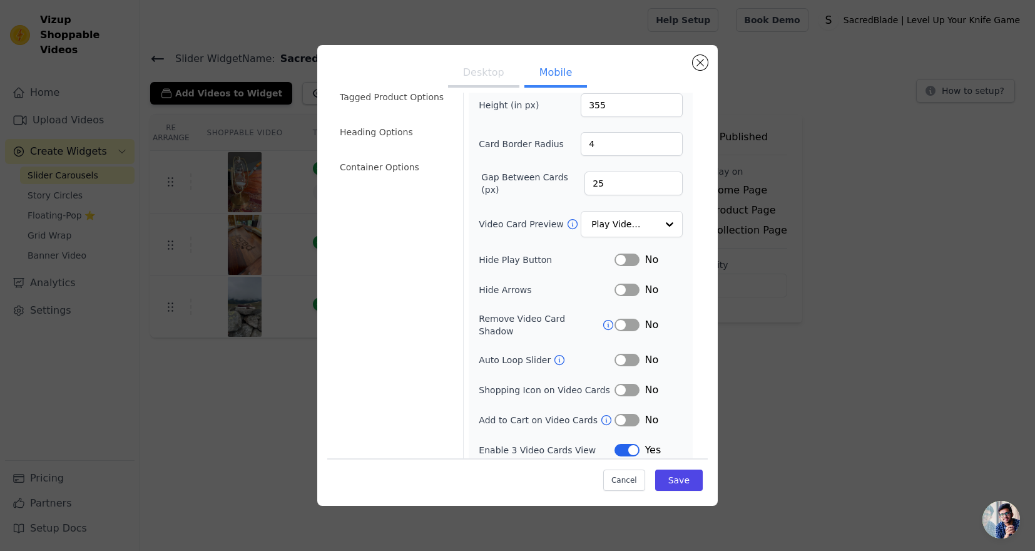
scroll to position [56, 0]
click at [626, 292] on button "Label" at bounding box center [626, 290] width 25 height 13
click at [629, 292] on button "Label" at bounding box center [626, 290] width 25 height 13
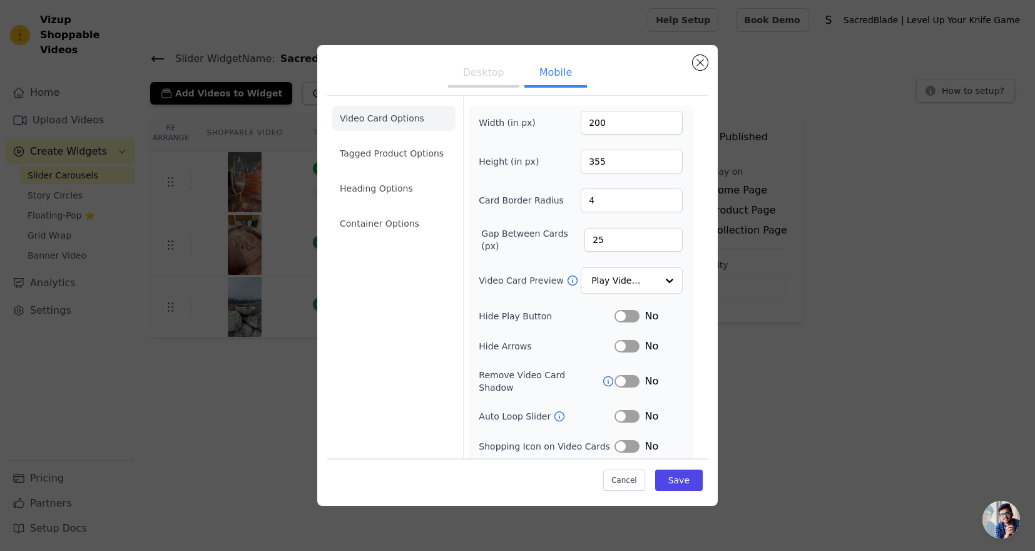
scroll to position [0, 0]
click at [411, 133] on ul "Video Card Options Tagged Product Options Heading Options Container Options" at bounding box center [393, 171] width 123 height 140
click at [411, 136] on ul "Video Card Options Tagged Product Options Heading Options Container Options" at bounding box center [393, 171] width 123 height 140
click at [411, 156] on li "Tagged Product Options" at bounding box center [393, 153] width 123 height 25
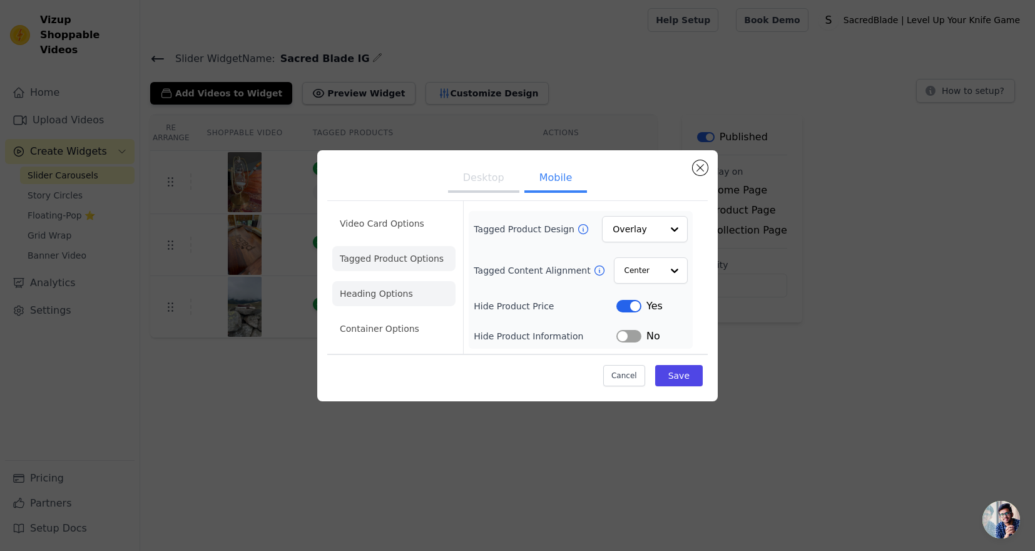
click at [422, 284] on li "Heading Options" at bounding box center [393, 293] width 123 height 25
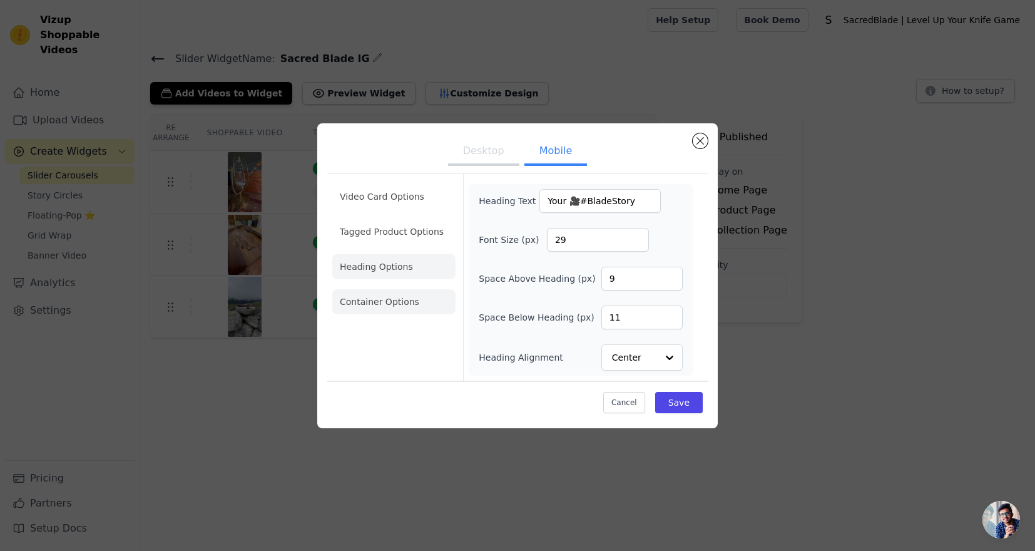
click at [419, 292] on li "Container Options" at bounding box center [393, 301] width 123 height 25
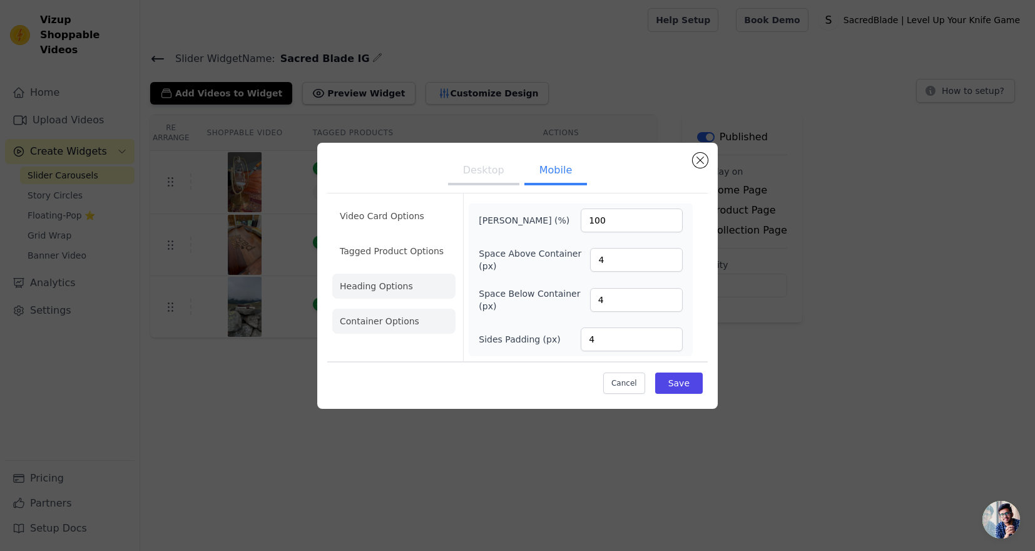
click at [417, 278] on li "Heading Options" at bounding box center [393, 285] width 123 height 25
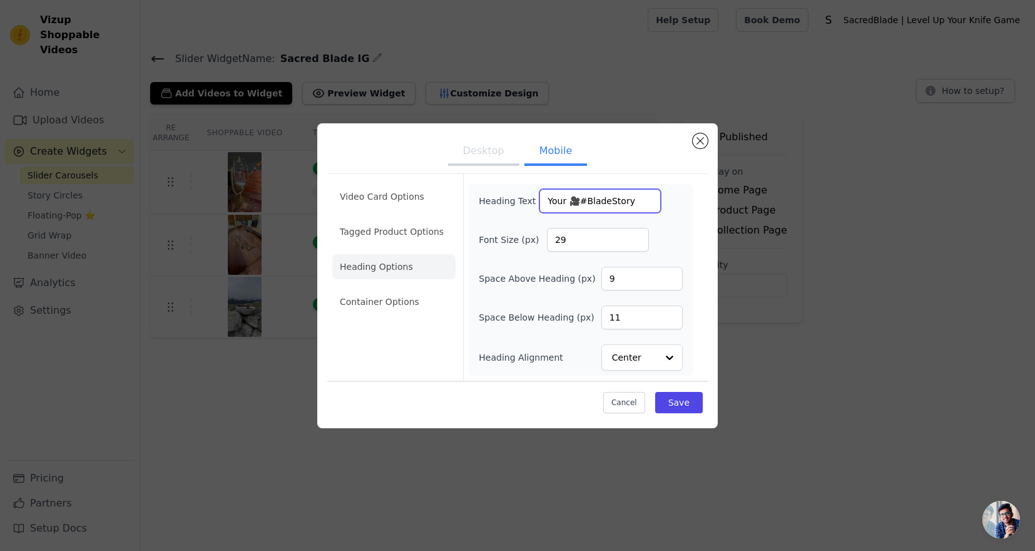
click at [578, 203] on input "Your 🎥#BladeStory" at bounding box center [599, 201] width 121 height 24
type input "Your 🎥 #BladeStory"
click at [698, 240] on div "Video Card Options Tagged Product Options Heading Options Container Options Hea…" at bounding box center [517, 276] width 380 height 207
click at [681, 412] on button "Save" at bounding box center [679, 402] width 48 height 21
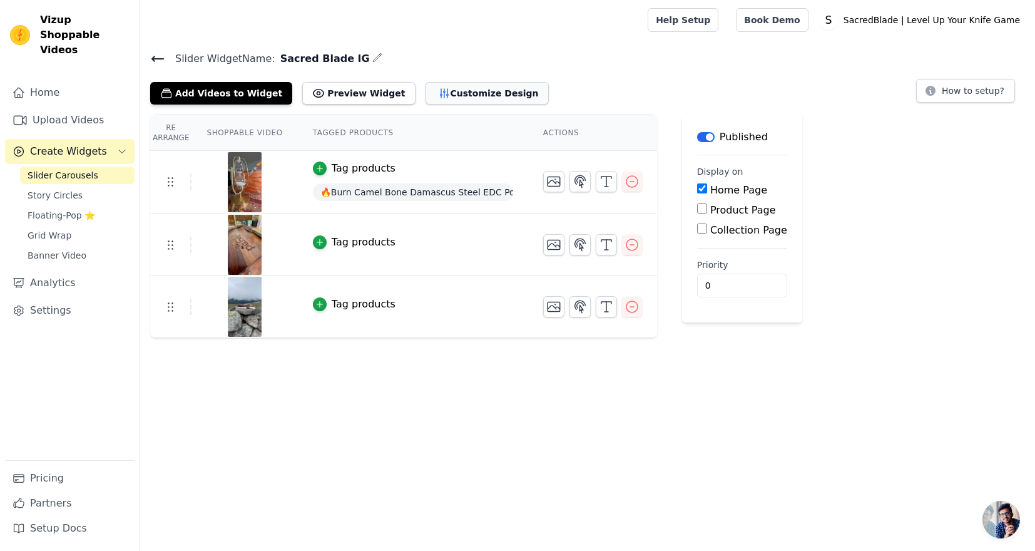
click at [453, 98] on button "Customize Design" at bounding box center [486, 93] width 123 height 23
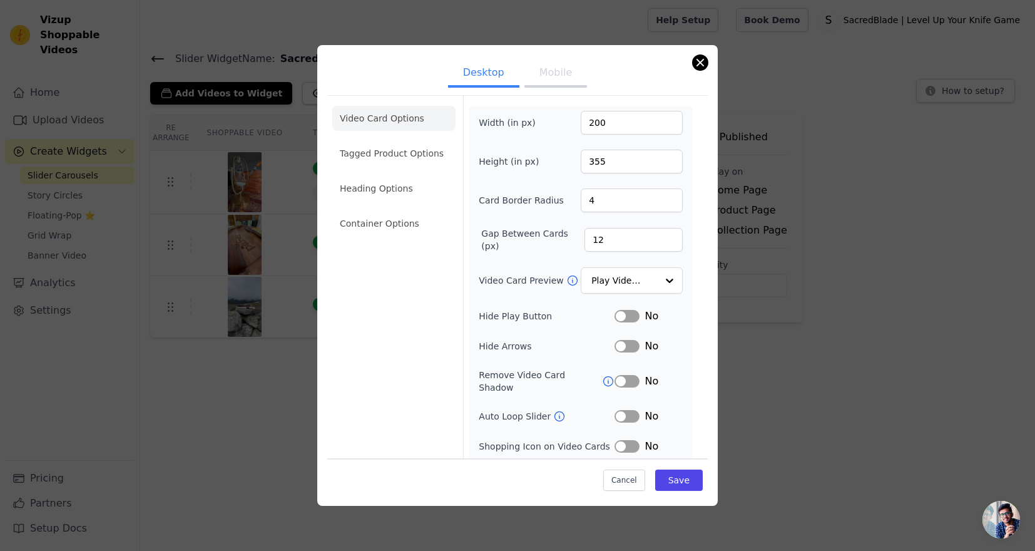
click at [696, 65] on button "Close modal" at bounding box center [700, 62] width 15 height 15
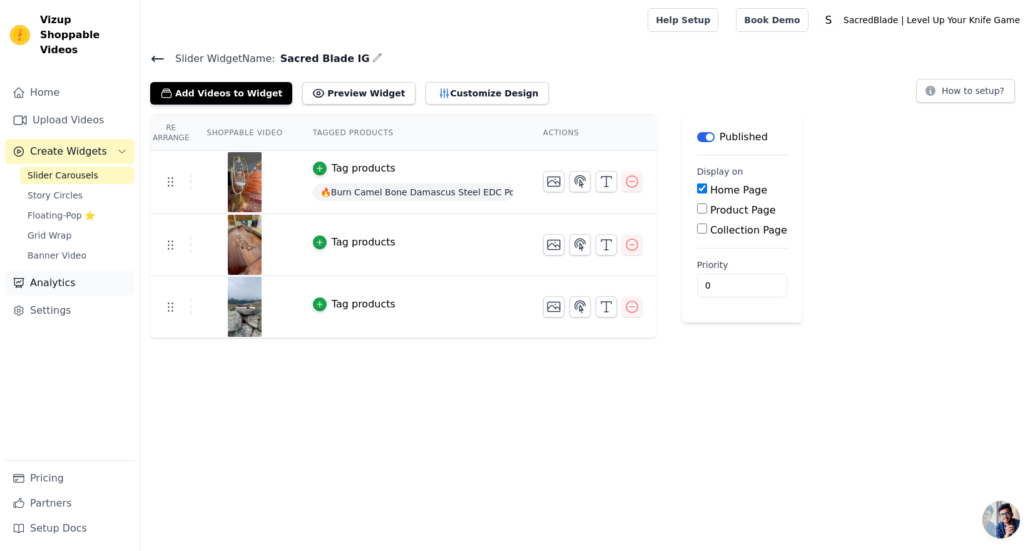
click at [55, 270] on link "Analytics" at bounding box center [69, 282] width 129 height 25
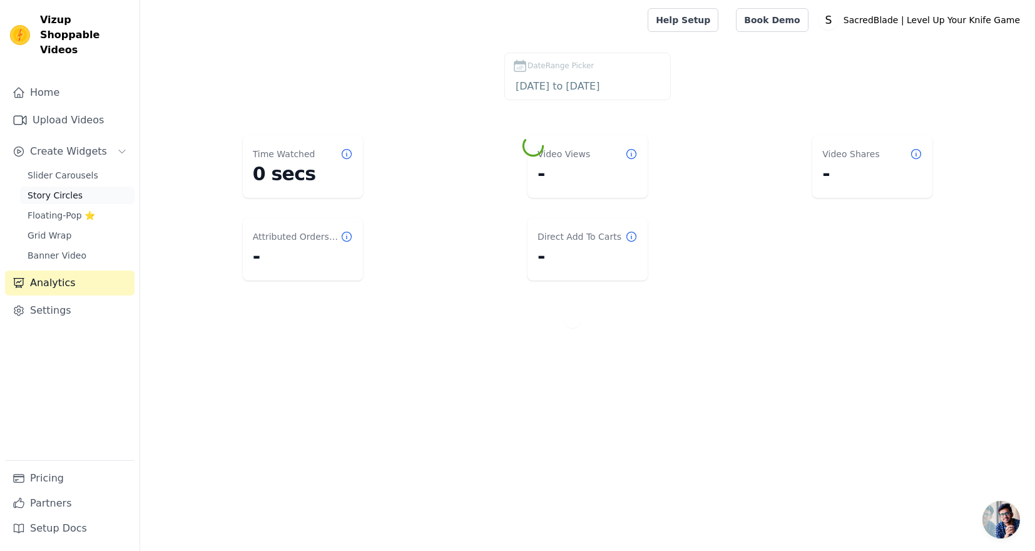
click at [77, 189] on span "Story Circles" at bounding box center [55, 195] width 55 height 13
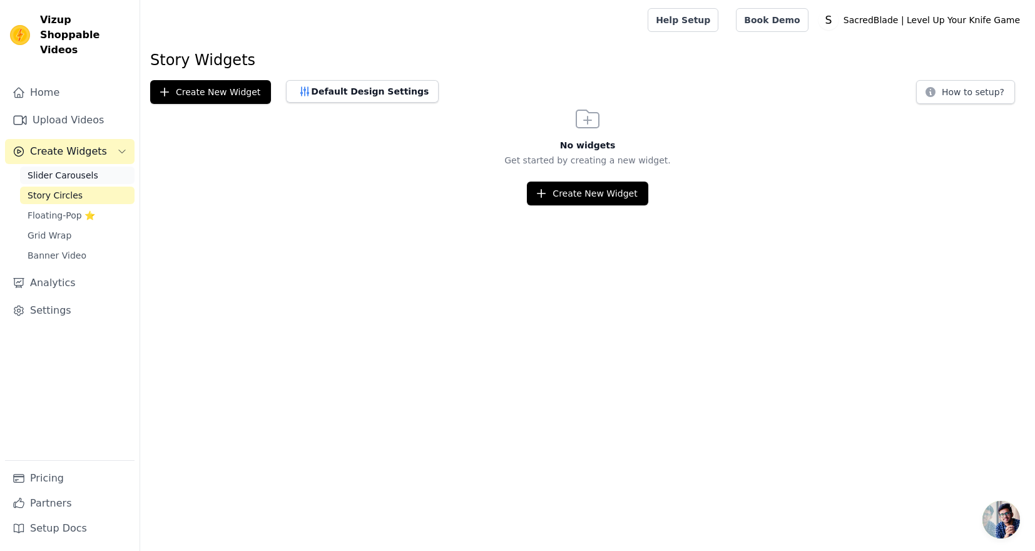
click at [81, 166] on link "Slider Carousels" at bounding box center [77, 175] width 114 height 18
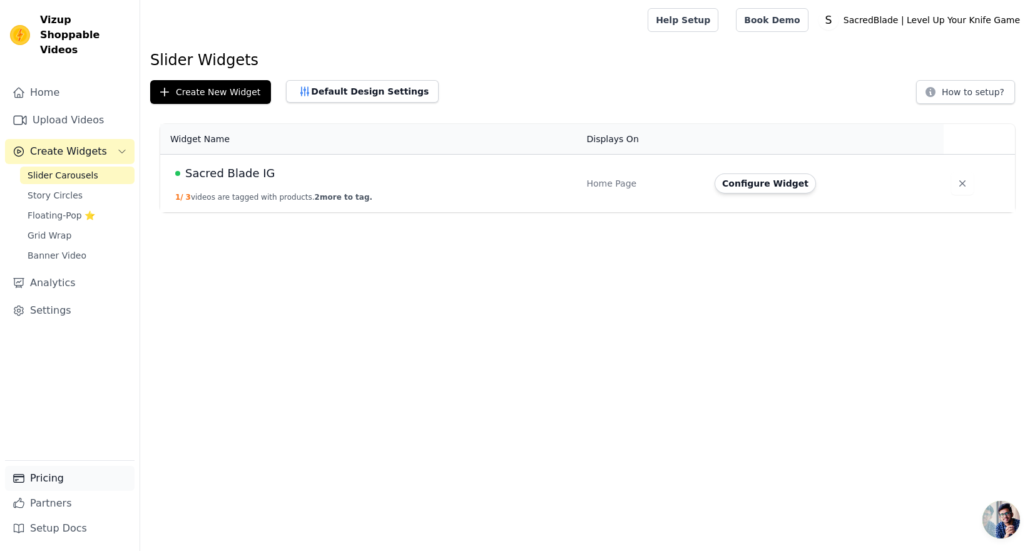
click at [62, 477] on link "Pricing" at bounding box center [69, 477] width 129 height 25
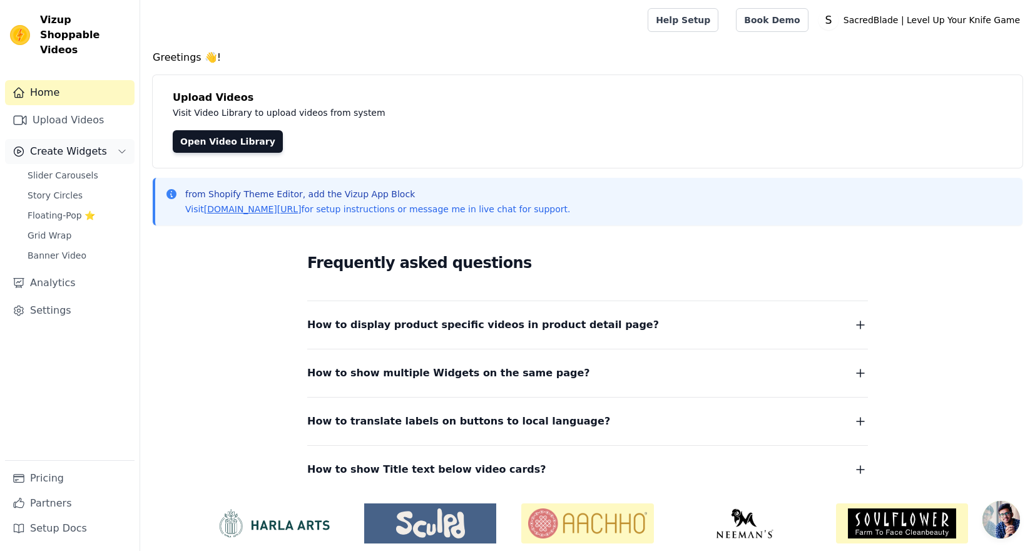
click at [75, 144] on span "Create Widgets" at bounding box center [68, 151] width 77 height 15
click at [73, 144] on button "Create Widgets" at bounding box center [69, 151] width 129 height 25
click at [68, 169] on span "Slider Carousels" at bounding box center [63, 175] width 71 height 13
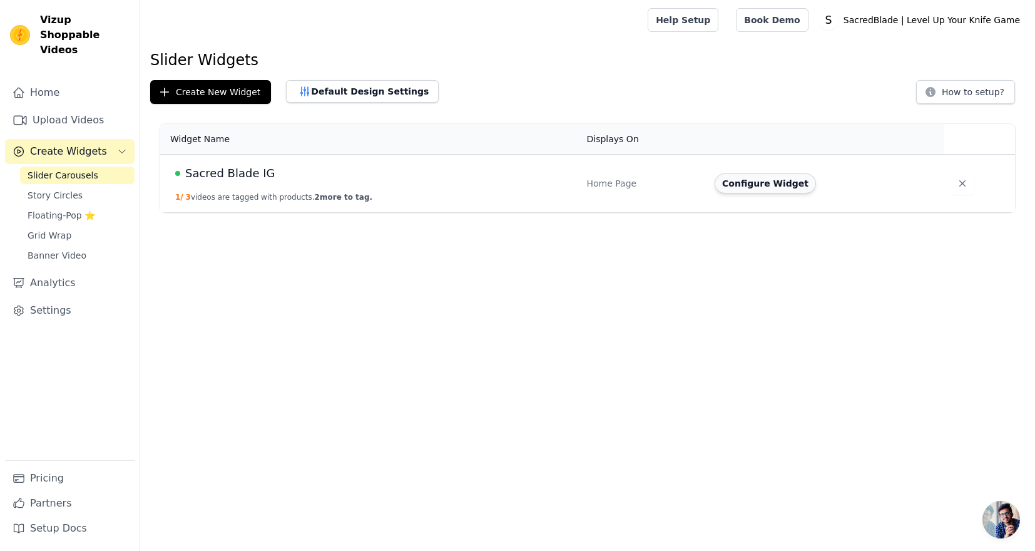
click at [750, 188] on button "Configure Widget" at bounding box center [764, 183] width 101 height 20
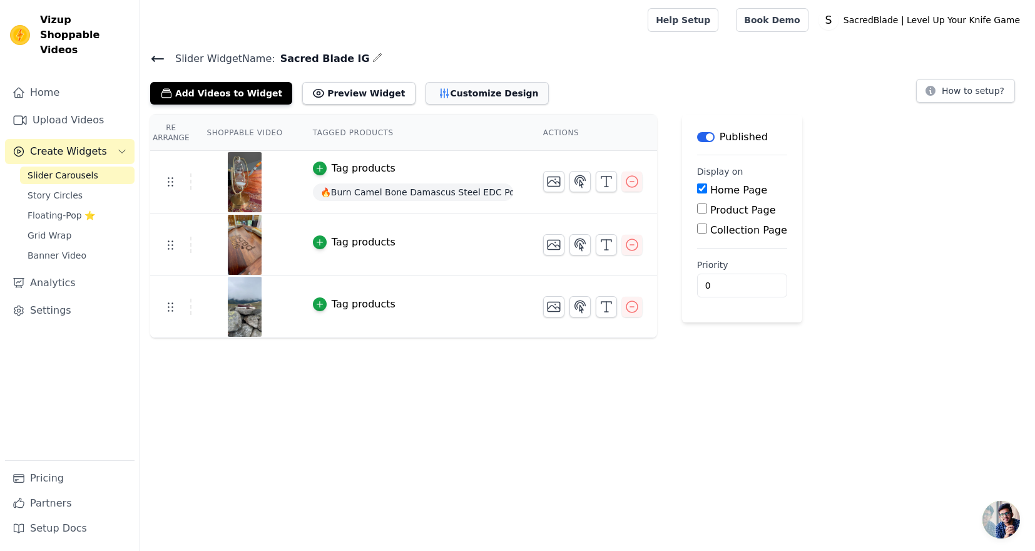
click at [442, 96] on button "Customize Design" at bounding box center [486, 93] width 123 height 23
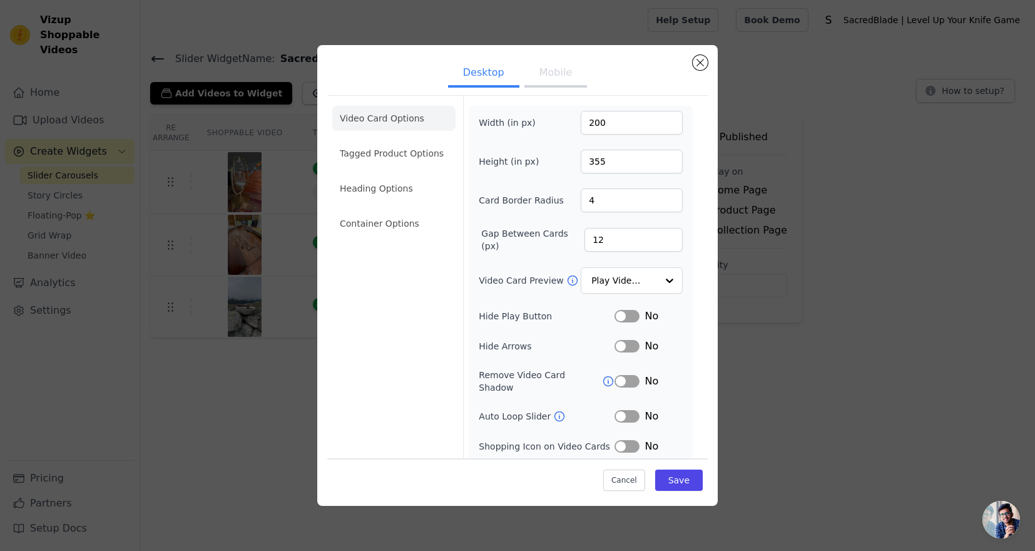
click at [562, 81] on button "Mobile" at bounding box center [555, 74] width 63 height 28
click at [380, 198] on li "Heading Options" at bounding box center [393, 188] width 123 height 25
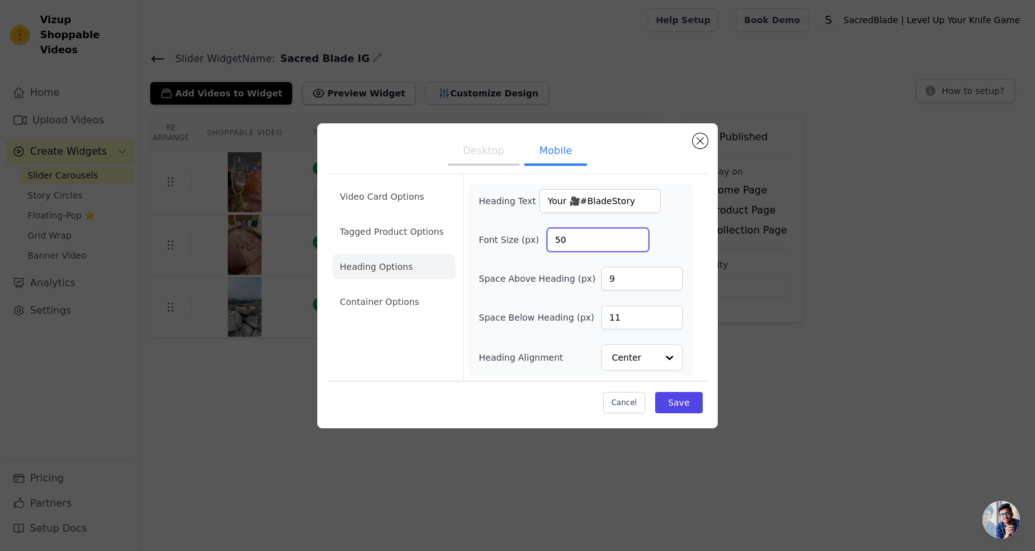
click at [596, 234] on input "50" at bounding box center [598, 240] width 102 height 24
type input "29"
click at [690, 405] on button "Save" at bounding box center [679, 402] width 48 height 21
